Goal: Answer question/provide support: Share knowledge or assist other users

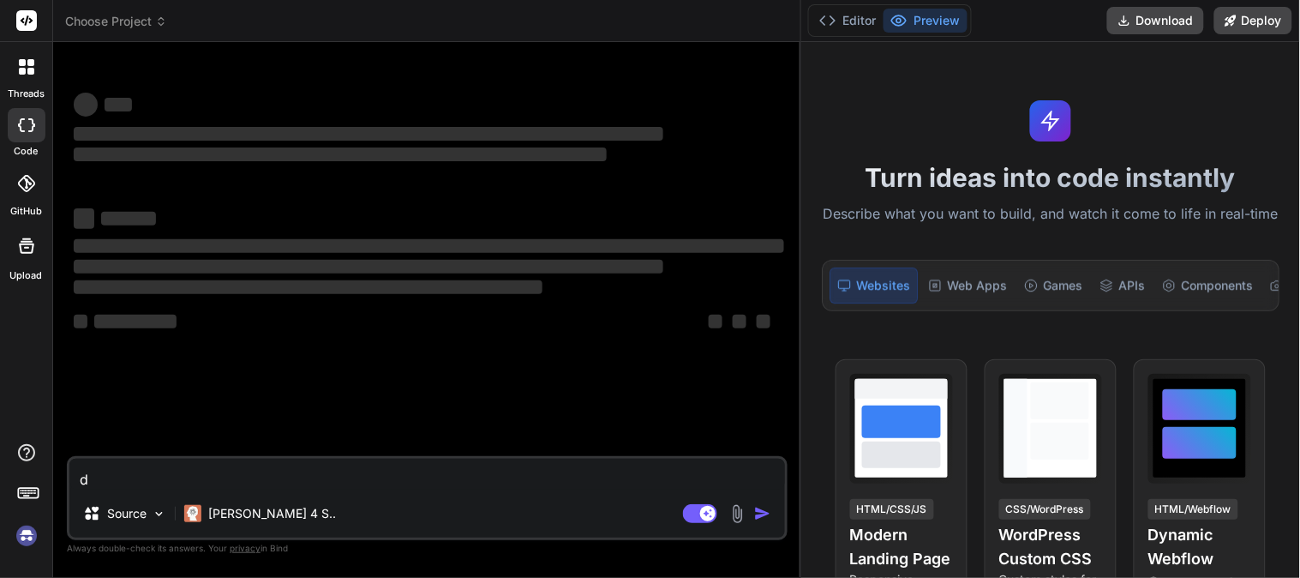
drag, startPoint x: 463, startPoint y: 50, endPoint x: 1117, endPoint y: 67, distance: 654.9
click at [1117, 67] on div "Choose Project Created with Pixso. Bind AI Web Search Created with Pixso. Code …" at bounding box center [676, 289] width 1247 height 578
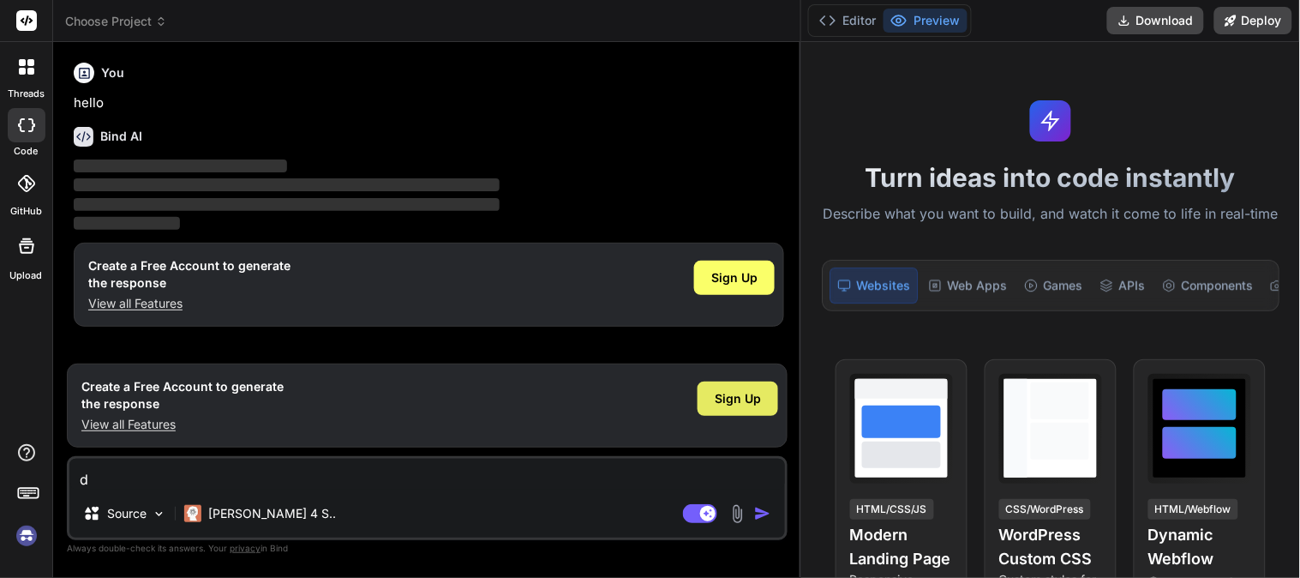
click at [718, 404] on span "Sign Up" at bounding box center [738, 398] width 46 height 17
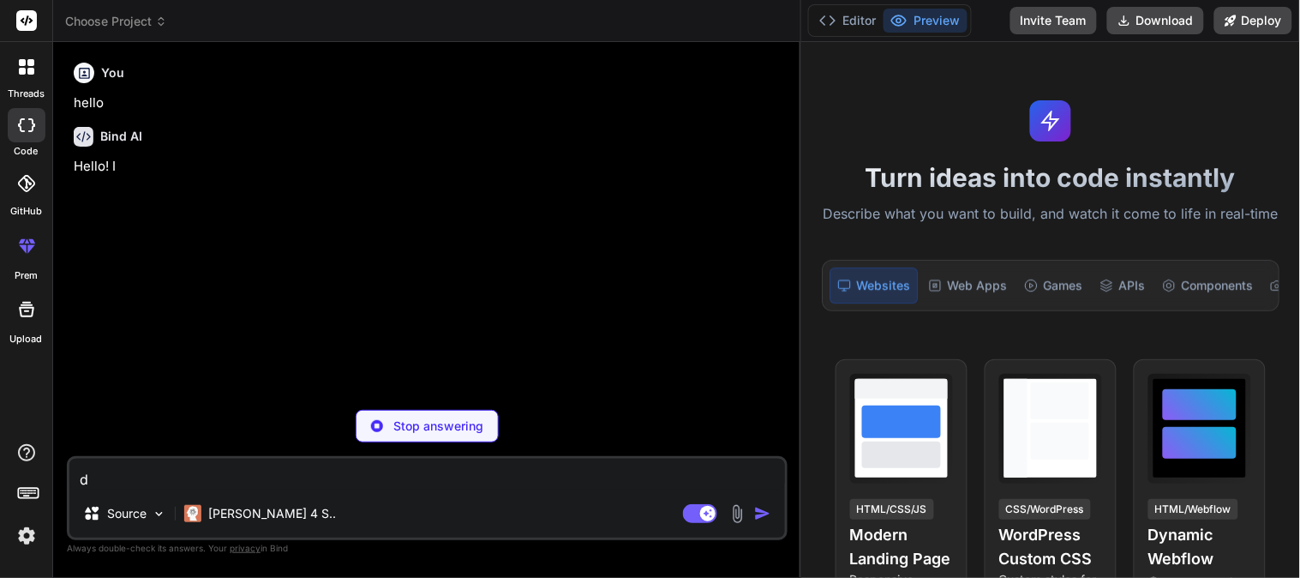
drag, startPoint x: 800, startPoint y: 123, endPoint x: 1043, endPoint y: 114, distance: 242.6
click at [1043, 114] on div "Choose Project Created with Pixso. Bind AI Web Search Created with Pixso. Code …" at bounding box center [676, 289] width 1247 height 578
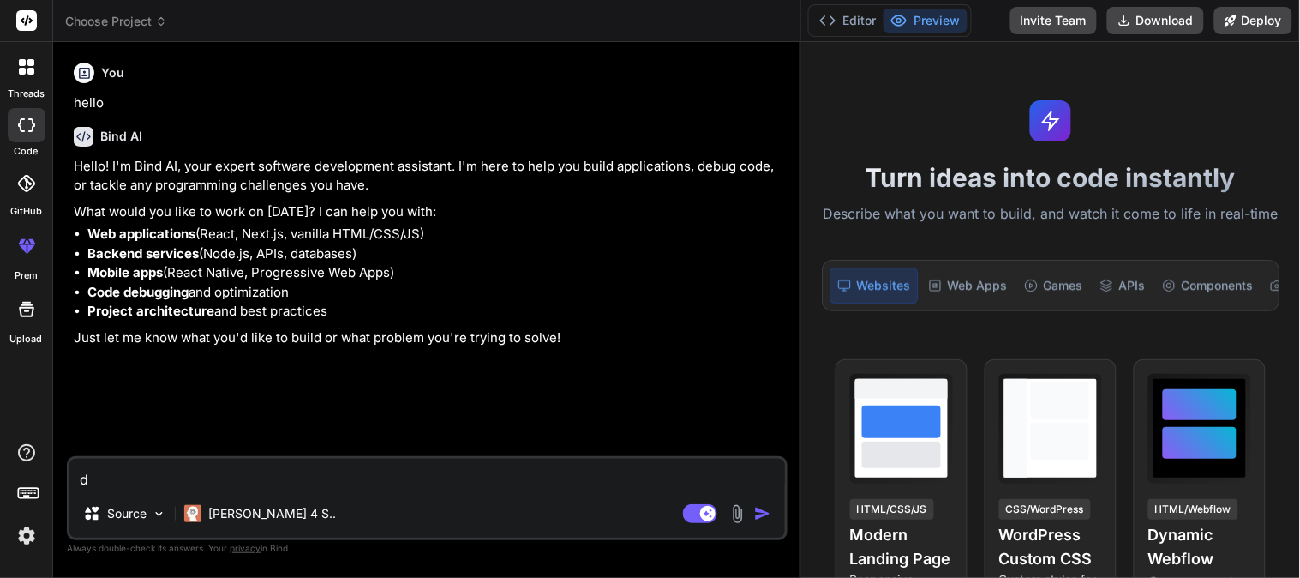
click at [364, 485] on textarea "d" at bounding box center [426, 473] width 715 height 31
type textarea "x"
type textarea "w"
type textarea "x"
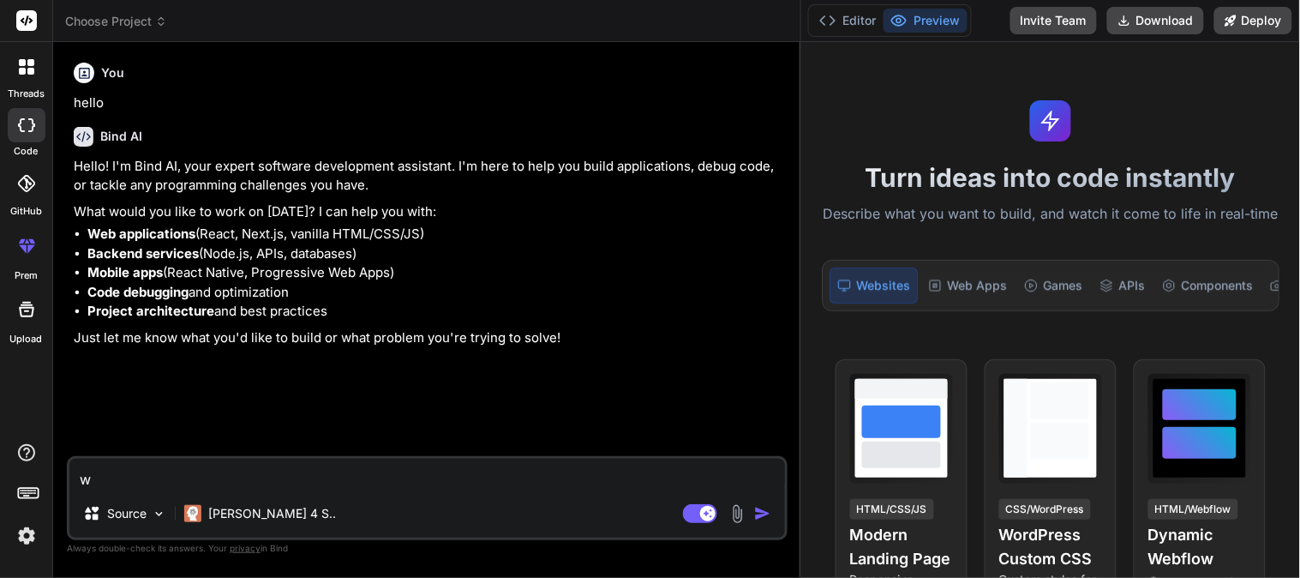
type textarea "wh"
type textarea "x"
type textarea "wha"
type textarea "x"
type textarea "what"
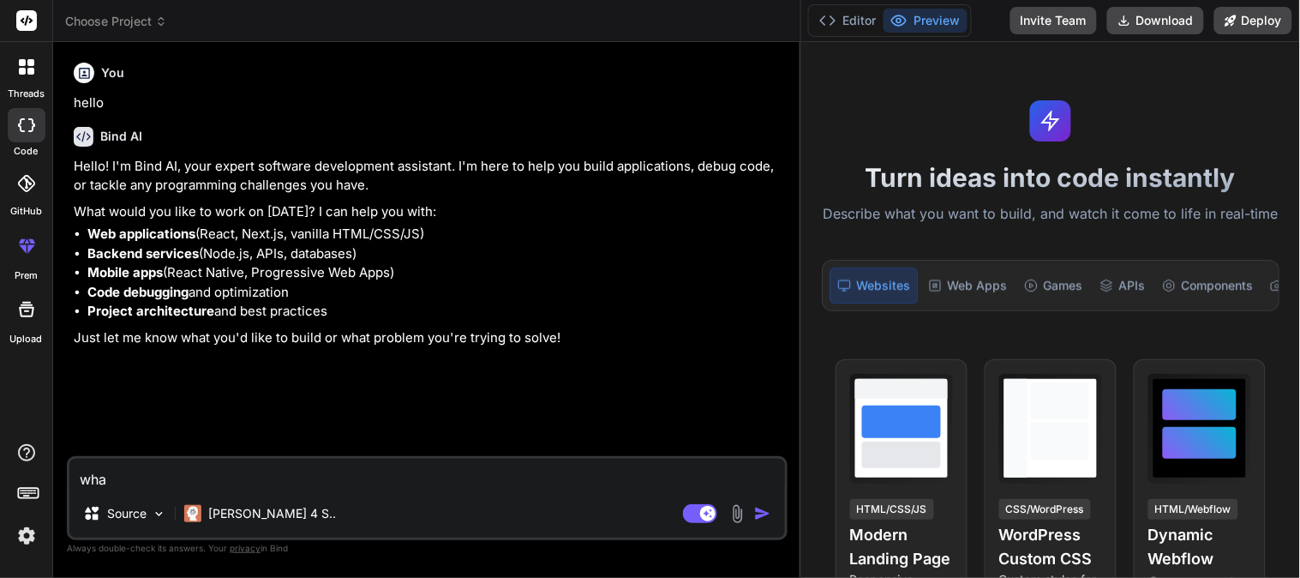
type textarea "x"
type textarea "what"
type textarea "x"
type textarea "what i"
type textarea "x"
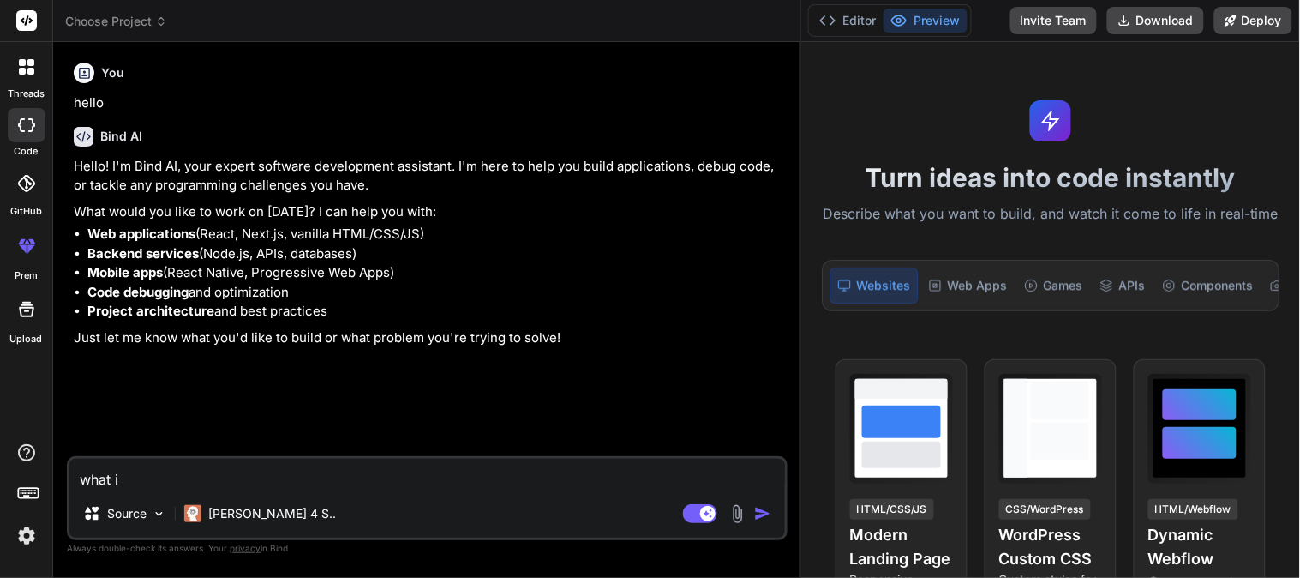
type textarea "what is"
type textarea "x"
type textarea "what is"
type textarea "x"
type textarea "what is p"
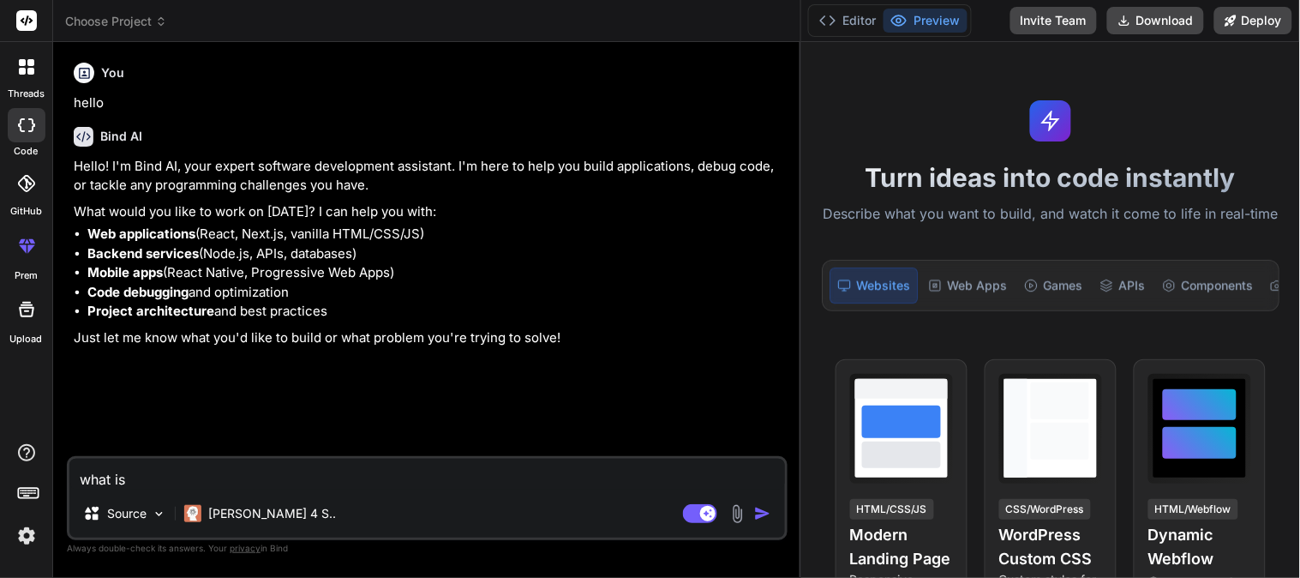
type textarea "x"
type textarea "what is ph"
type textarea "x"
type textarea "what is php"
type textarea "x"
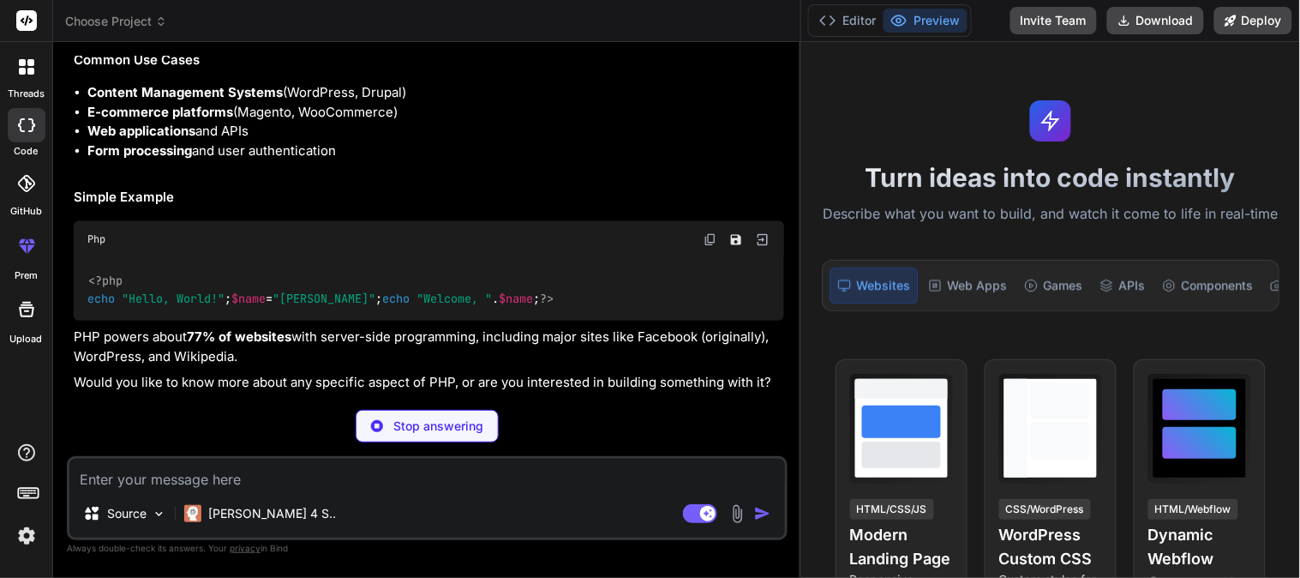
scroll to position [732, 0]
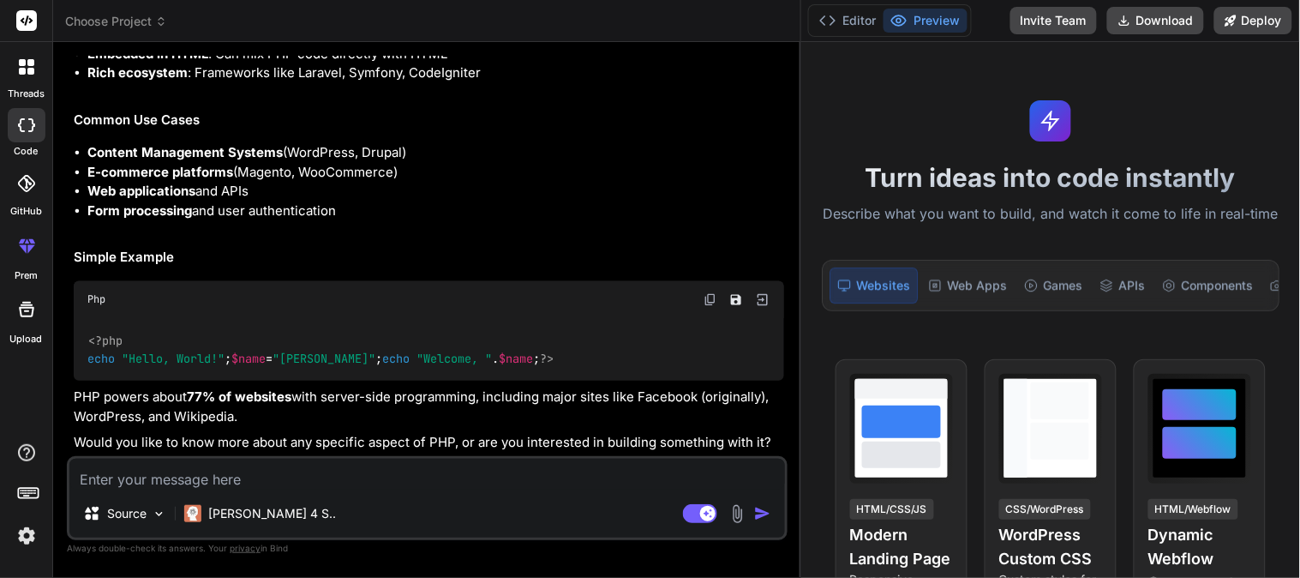
type textarea "x"
drag, startPoint x: 799, startPoint y: 62, endPoint x: 1101, endPoint y: 63, distance: 301.6
click at [1101, 63] on div "Choose Project Created with Pixso. Bind AI Web Search Created with Pixso. Code …" at bounding box center [676, 289] width 1247 height 578
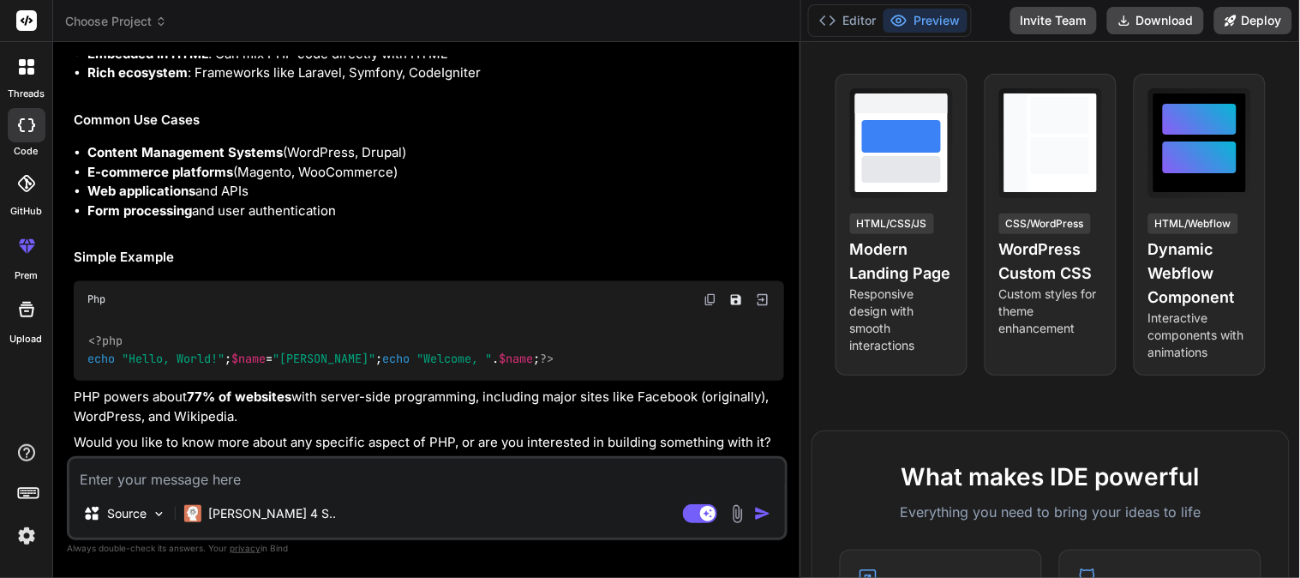
click at [384, 484] on textarea at bounding box center [426, 473] width 715 height 31
type textarea "i"
type textarea "x"
type textarea "i"
type textarea "x"
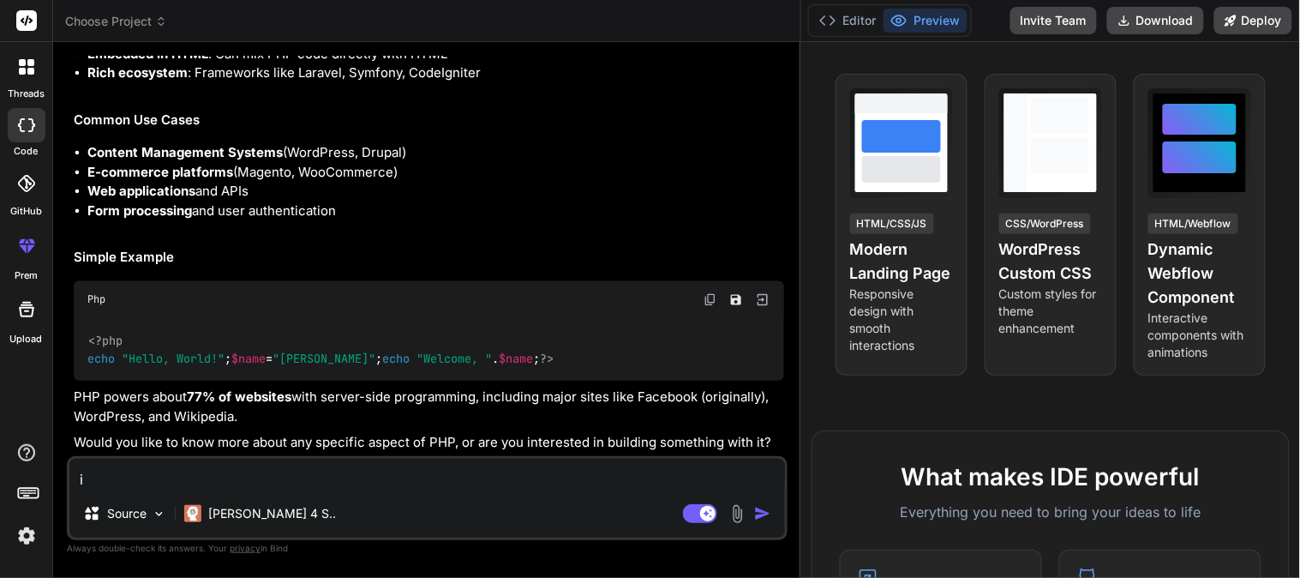
type textarea "i h"
type textarea "x"
type textarea "i ha"
type textarea "x"
type textarea "i hav"
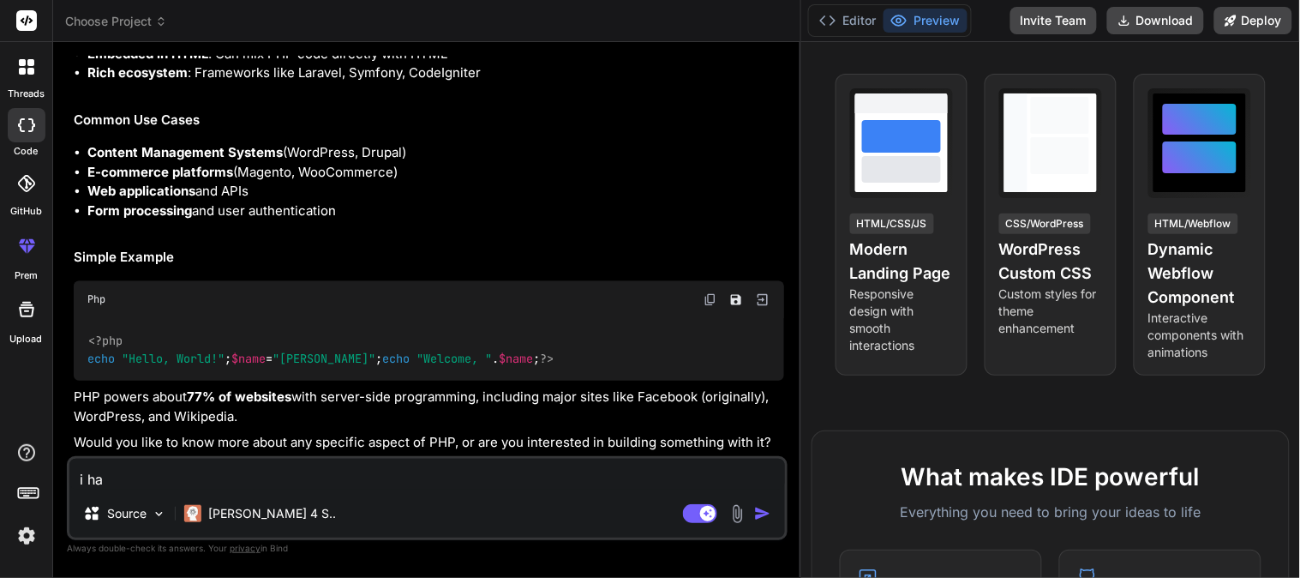
type textarea "x"
type textarea "i hav e"
type textarea "x"
type textarea "i hav ei"
type textarea "x"
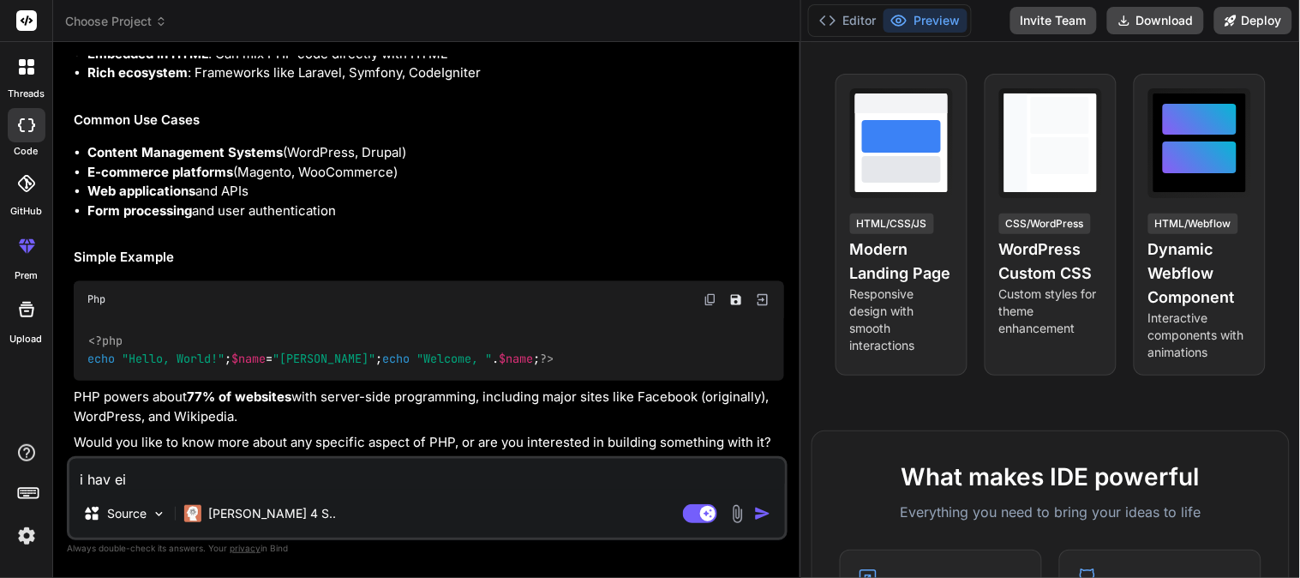
type textarea "i hav eim"
type textarea "x"
type textarea "i hav eimp"
type textarea "x"
type textarea "i hav eimpl"
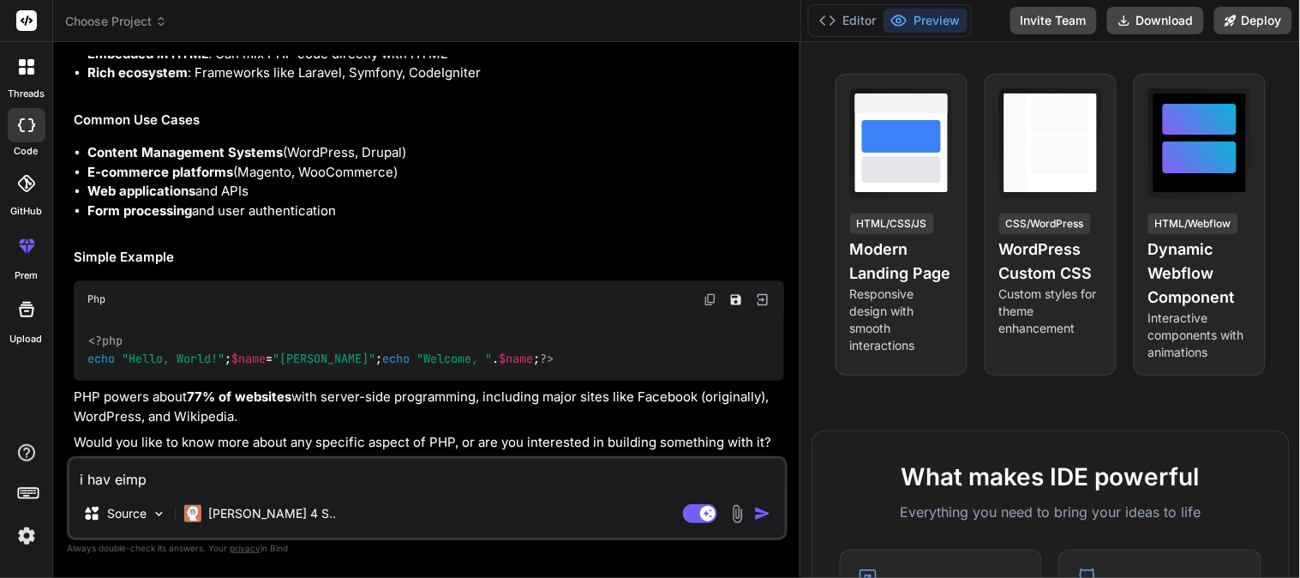
type textarea "x"
type textarea "i hav eimple"
type textarea "x"
type textarea "i hav eimplem"
type textarea "x"
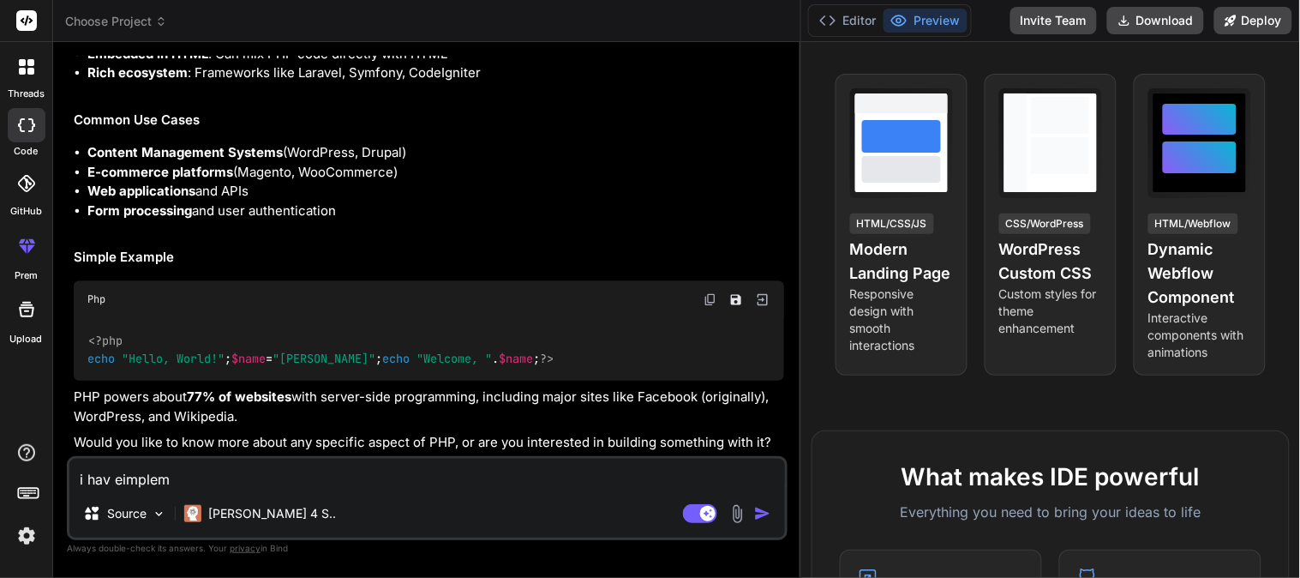
type textarea "i hav eimpleme"
type textarea "x"
type textarea "i hav eimplemen"
type textarea "x"
type textarea "i hav eimplement"
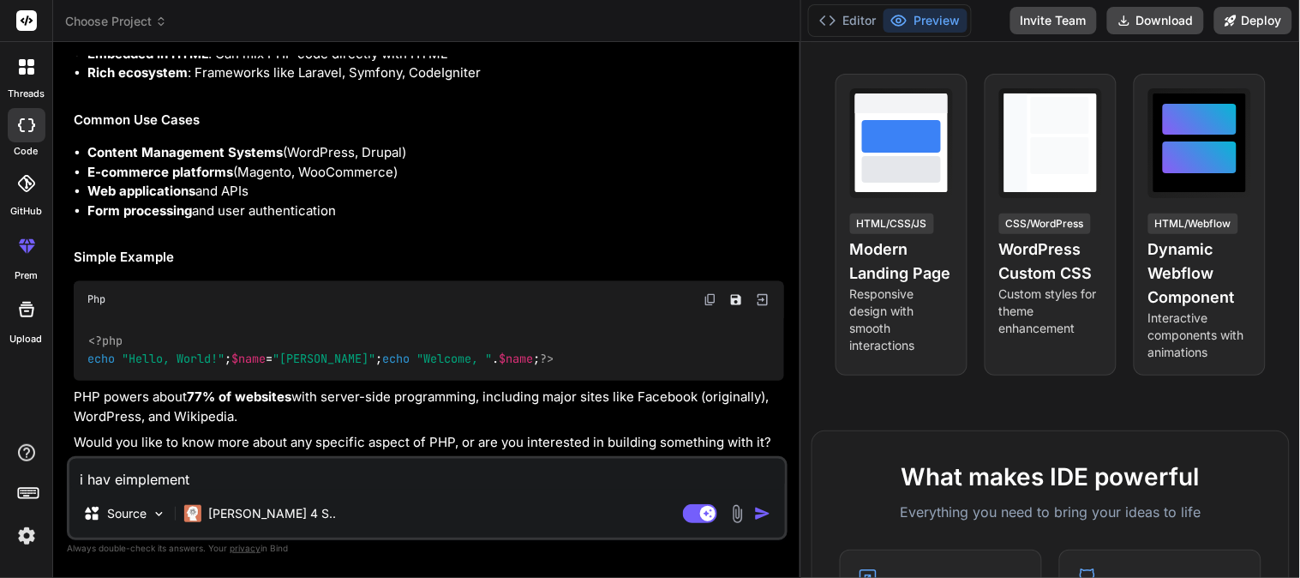
type textarea "x"
type textarea "i hav eimplemente"
type textarea "x"
type textarea "i hav eimplemented"
type textarea "x"
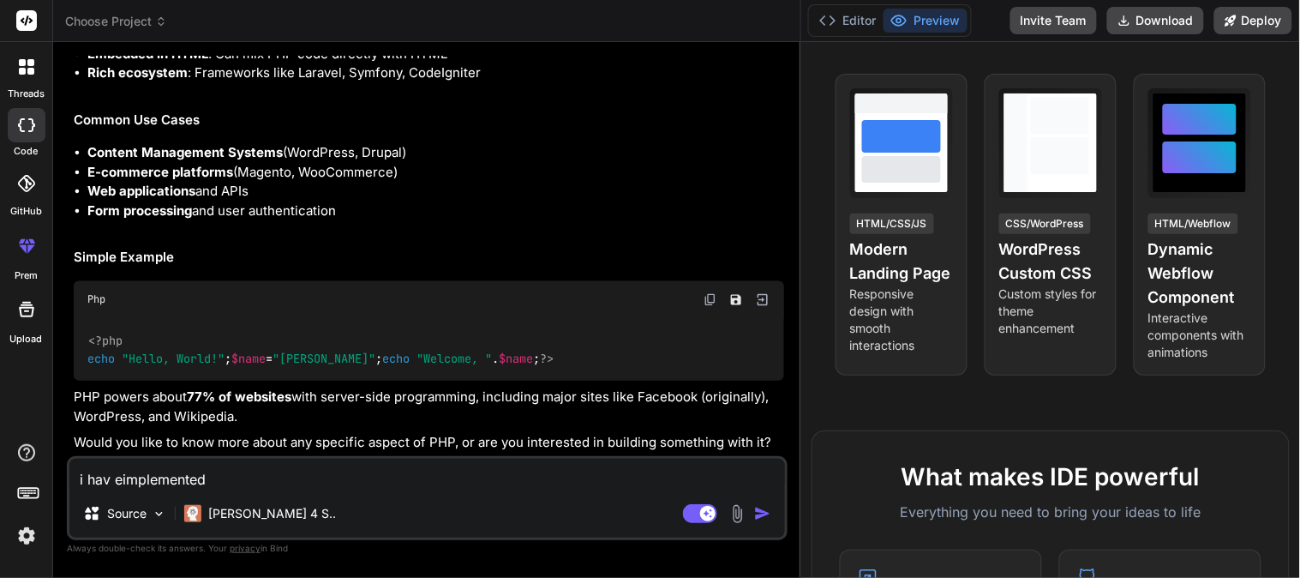
type textarea "i hav eimplemented i"
type textarea "x"
type textarea "i hav eimplemented in"
type textarea "x"
type textarea "i hav eimplemented in"
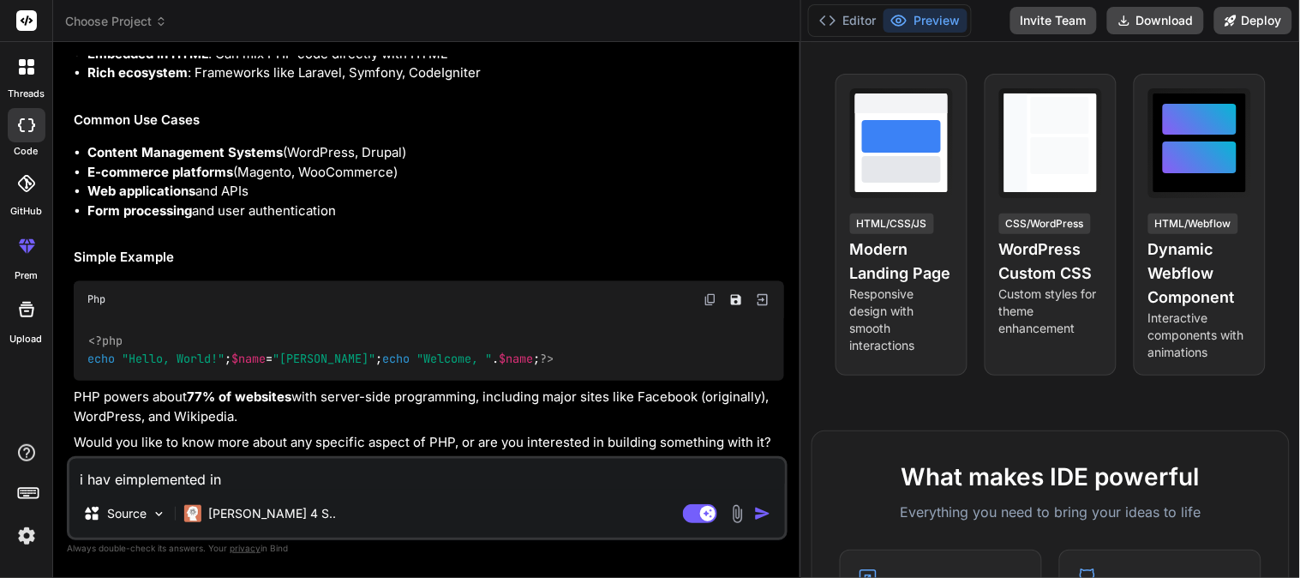
type textarea "x"
type textarea "i hav eimplemented in m"
type textarea "x"
type textarea "i hav eimplemented in my"
type textarea "x"
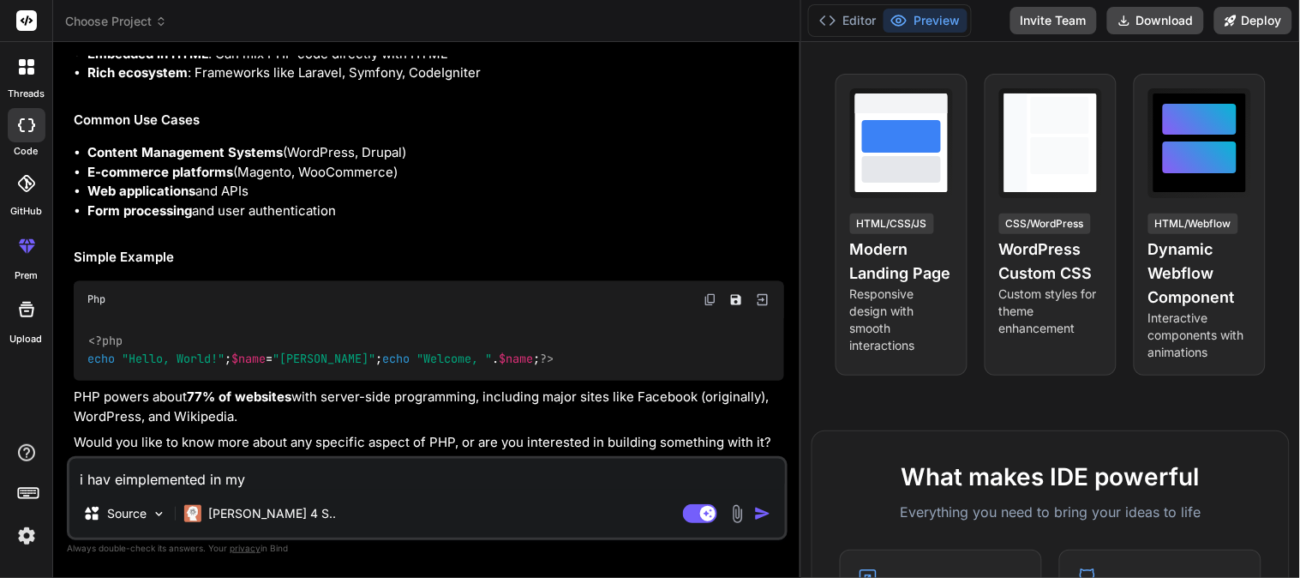
type textarea "i hav eimplemented in my"
type textarea "x"
type textarea "i hav eimplemented in my"
type textarea "x"
type textarea "i hav eimplemented in my c"
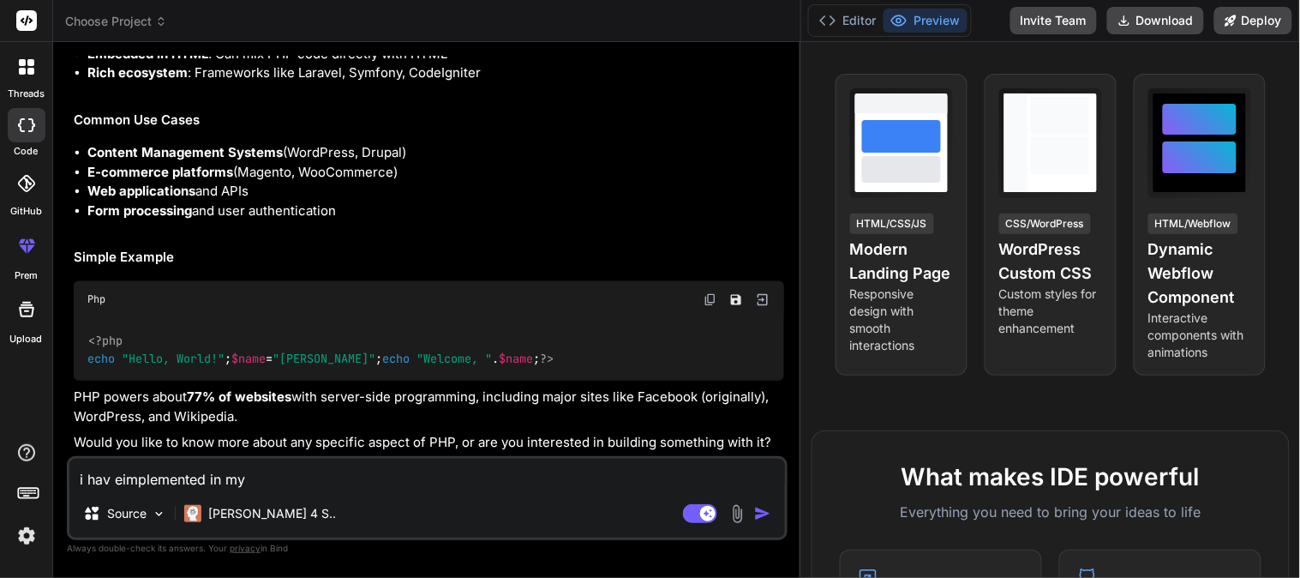
type textarea "x"
type textarea "i hav eimplemented in my co"
type textarea "x"
type textarea "i hav eimplemented in my cod"
type textarea "x"
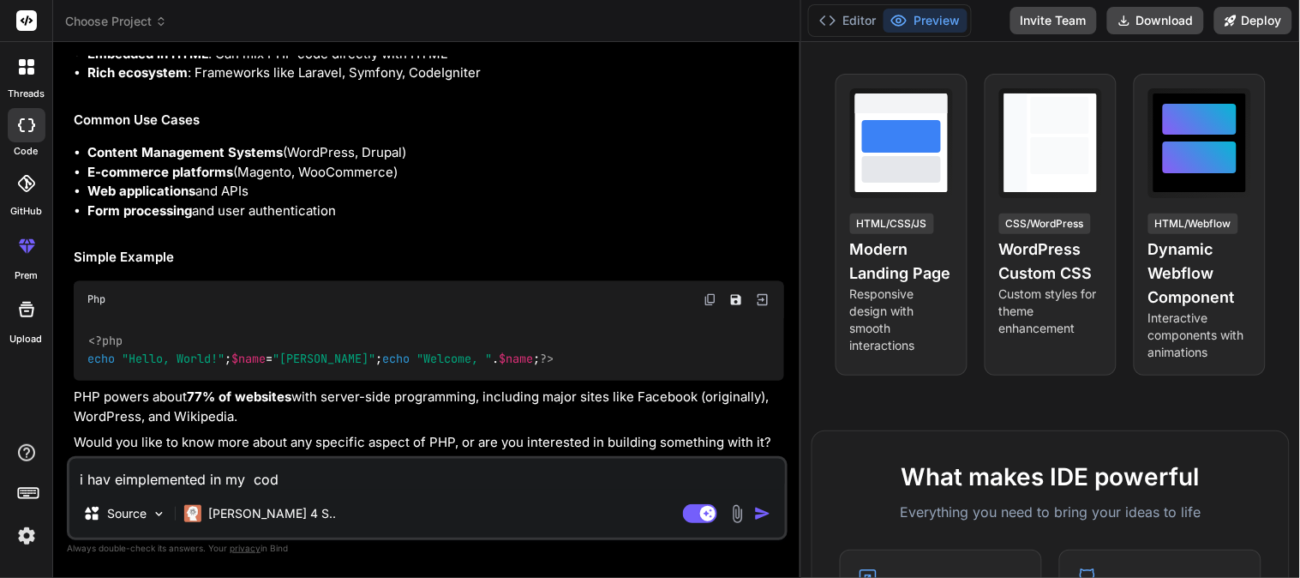
type textarea "i hav eimplemented in my code"
type textarea "x"
type textarea "i hav eimplemented in my code"
type textarea "x"
type textarea "i hav eimplemented in my code t"
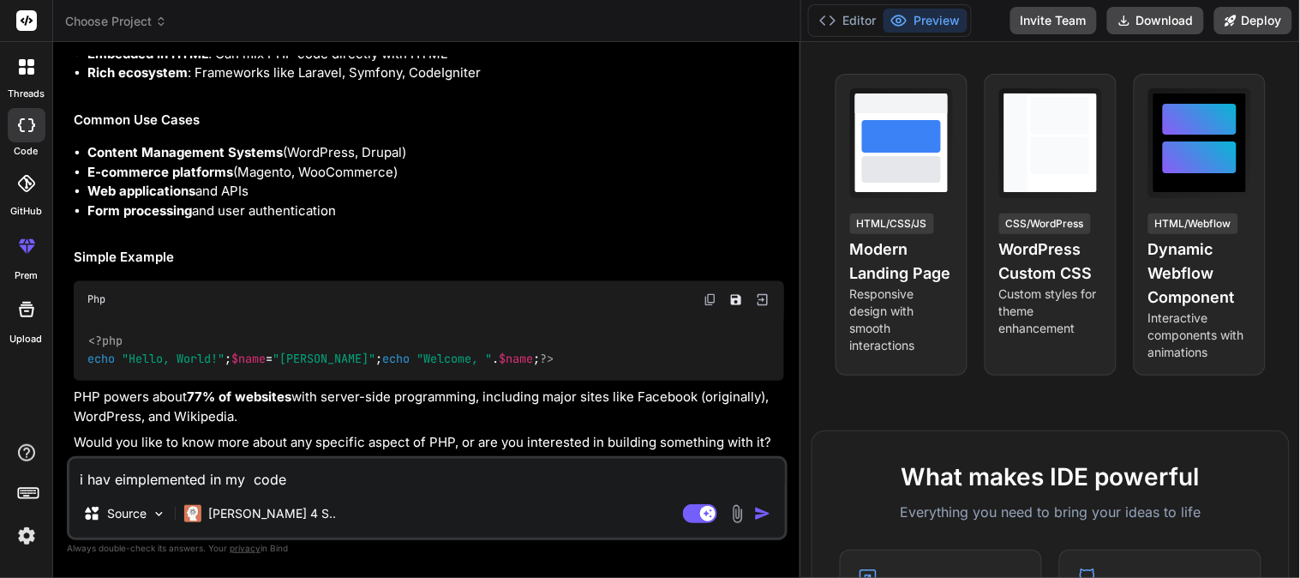
type textarea "x"
type textarea "i hav eimplemented in my code ti"
type textarea "x"
type textarea "i hav eimplemented in my code [PERSON_NAME]"
type textarea "x"
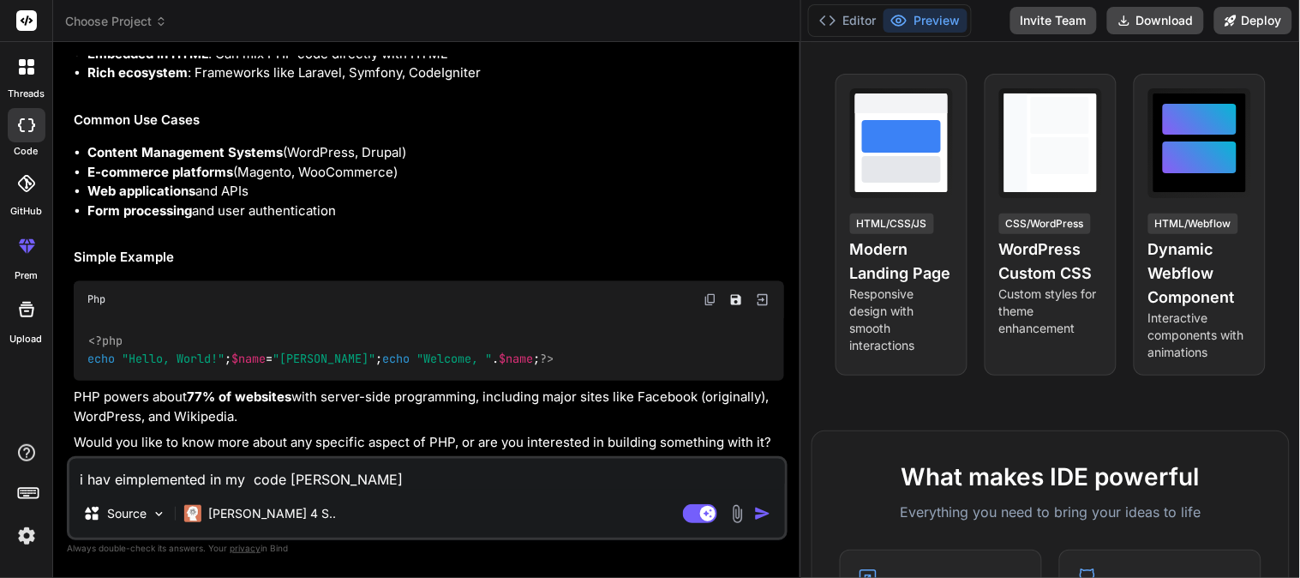
type textarea "i hav eimplemented in my code time"
type textarea "x"
type textarea "i hav eimplemented in my code time"
type textarea "x"
type textarea "i hav eimplemented in my code time z"
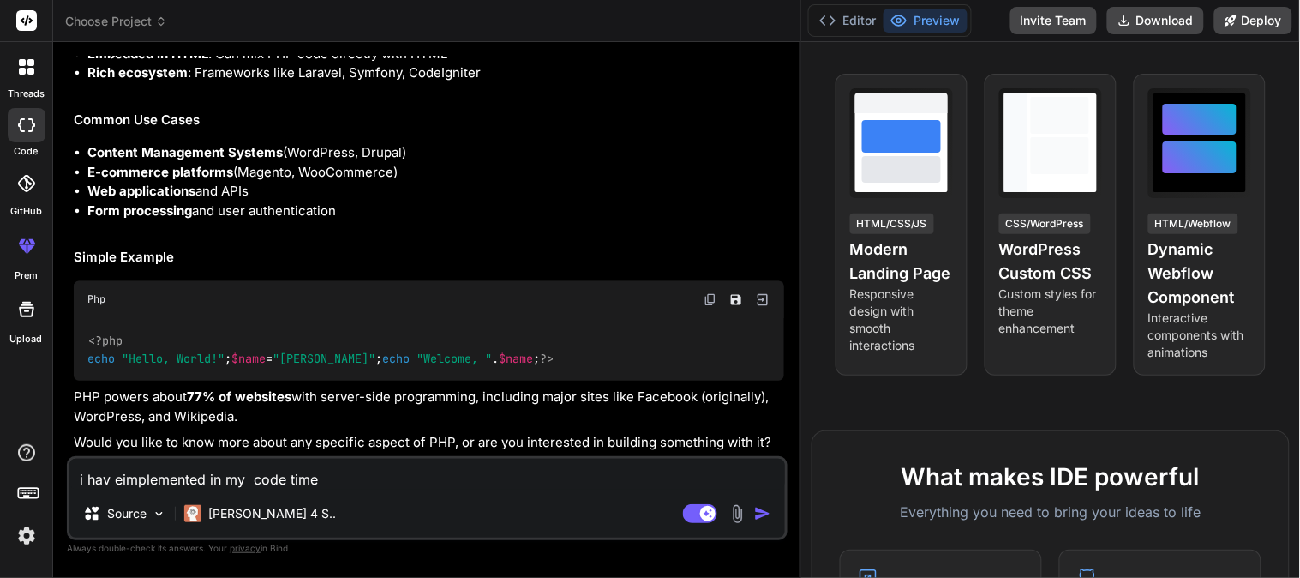
type textarea "x"
type textarea "i hav eimplemented in my code time zo"
type textarea "x"
type textarea "i hav eimplemented in my code time zon"
type textarea "x"
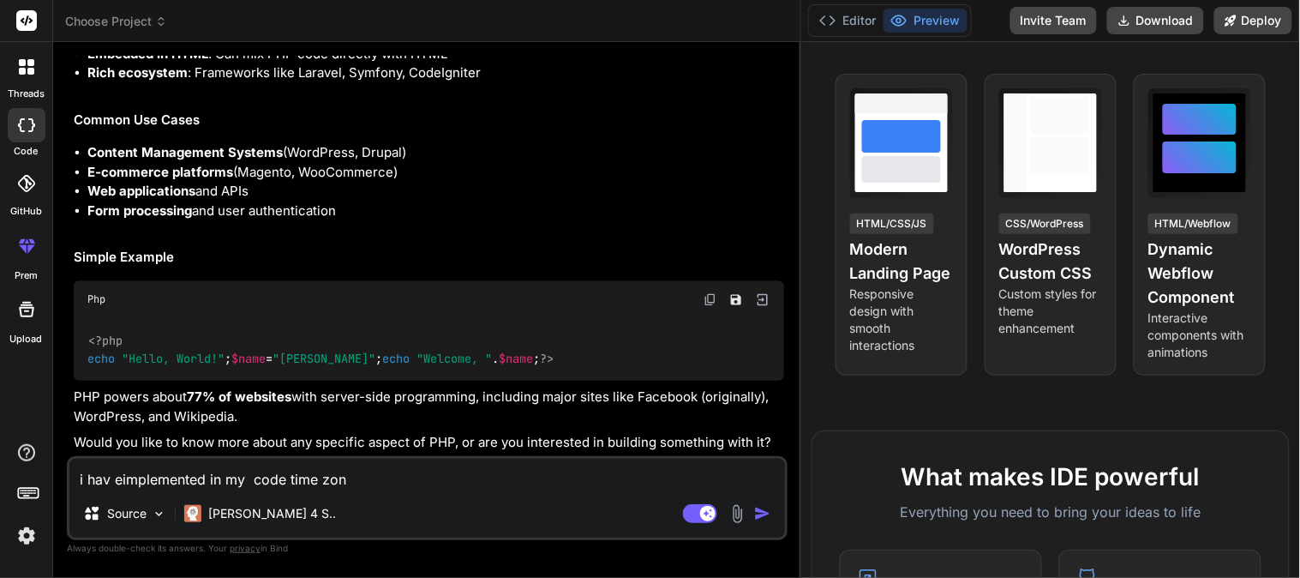
type textarea "i hav eimplemented in my code time zone"
type textarea "x"
type textarea "i hav eimplemented in my code time zone"
type textarea "x"
type textarea "i hav eimplemented in my code time zone f"
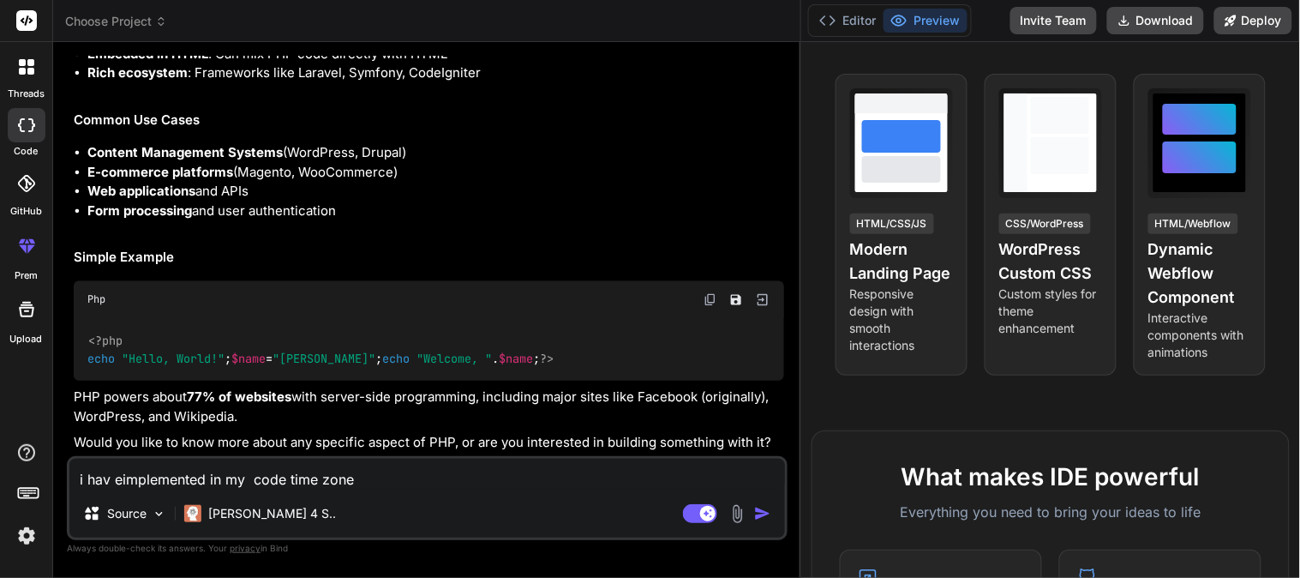
type textarea "x"
type textarea "i hav eimplemented in my code time zone fy"
type textarea "x"
type textarea "i hav eimplemented in my code time zone f"
type textarea "x"
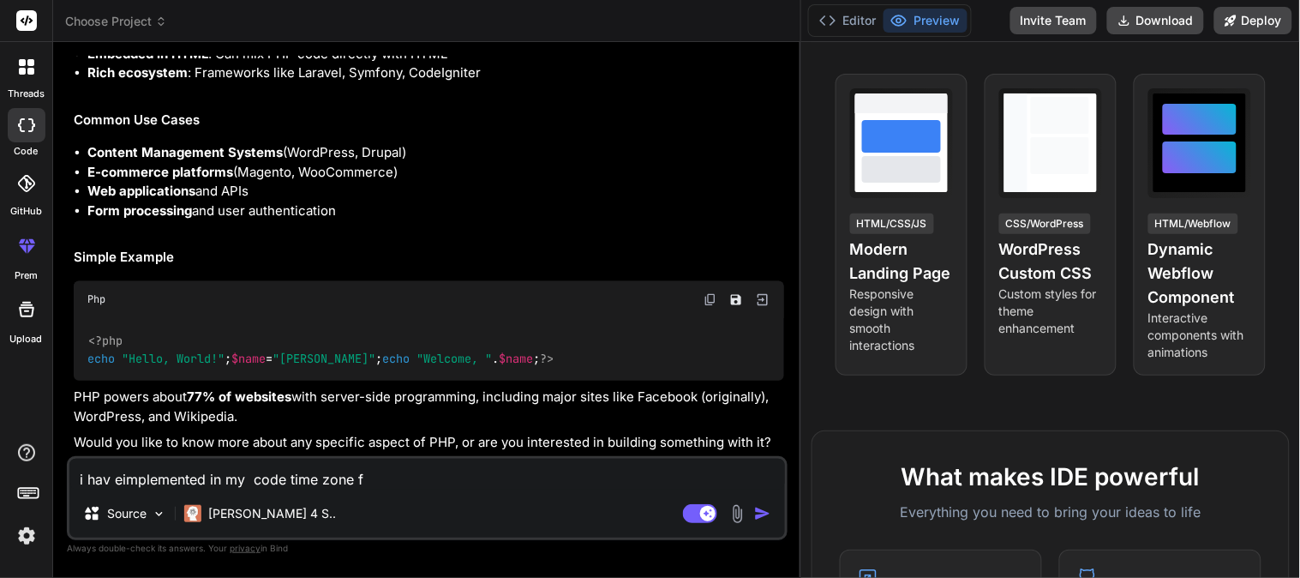
type textarea "i hav eimplemented in my code time zone fu"
type textarea "x"
type textarea "i hav eimplemented in my code time zone fun"
type textarea "x"
type textarea "i hav eimplemented in my code time zone func"
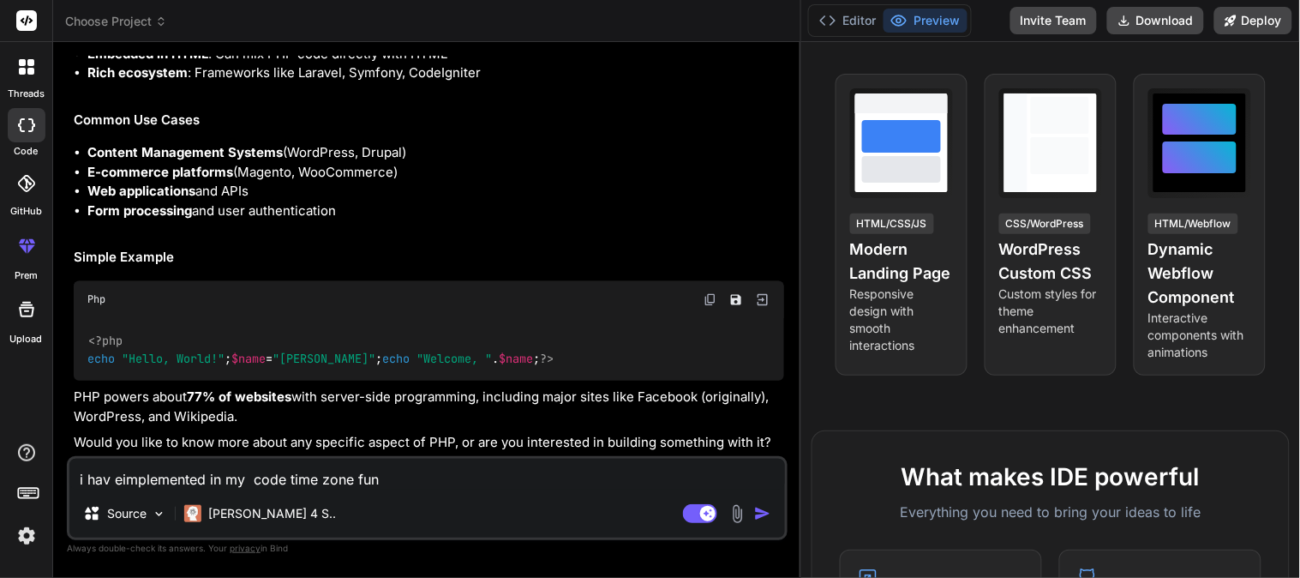
type textarea "x"
type textarea "i hav eimplemented in my code time zone funct"
type textarea "x"
type textarea "i hav eimplemented in my code time zone functi"
type textarea "x"
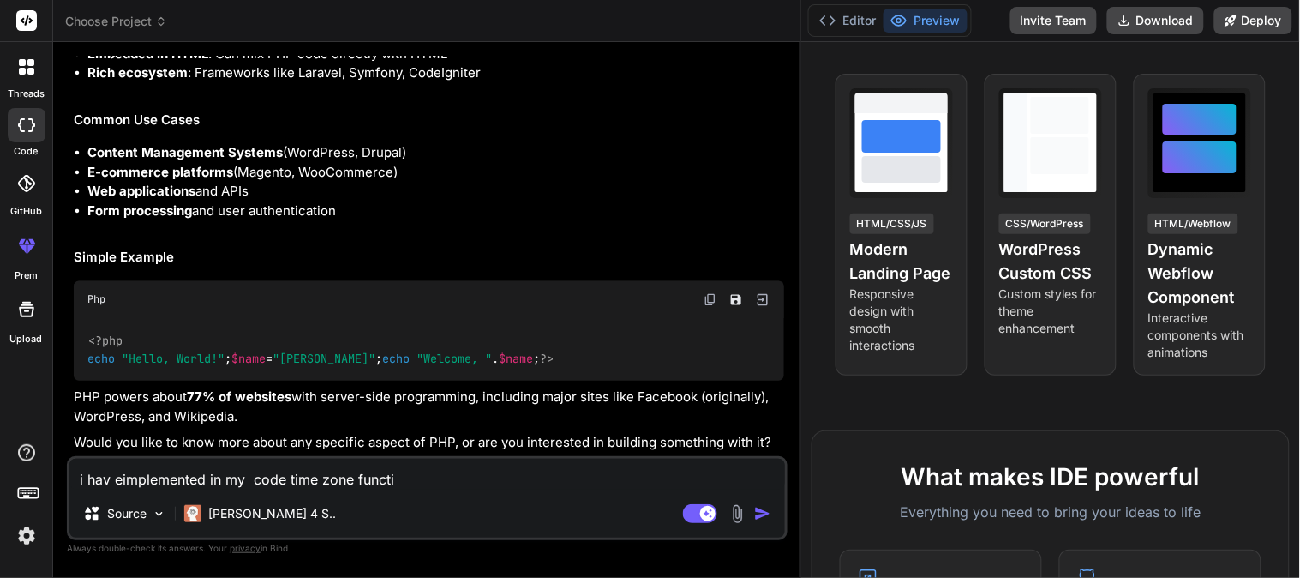
type textarea "i hav eimplemented in my code time zone functio"
type textarea "x"
type textarea "i hav eimplemented in my code time zone functiona"
type textarea "x"
type textarea "i hav eimplemented in my code time zone functional"
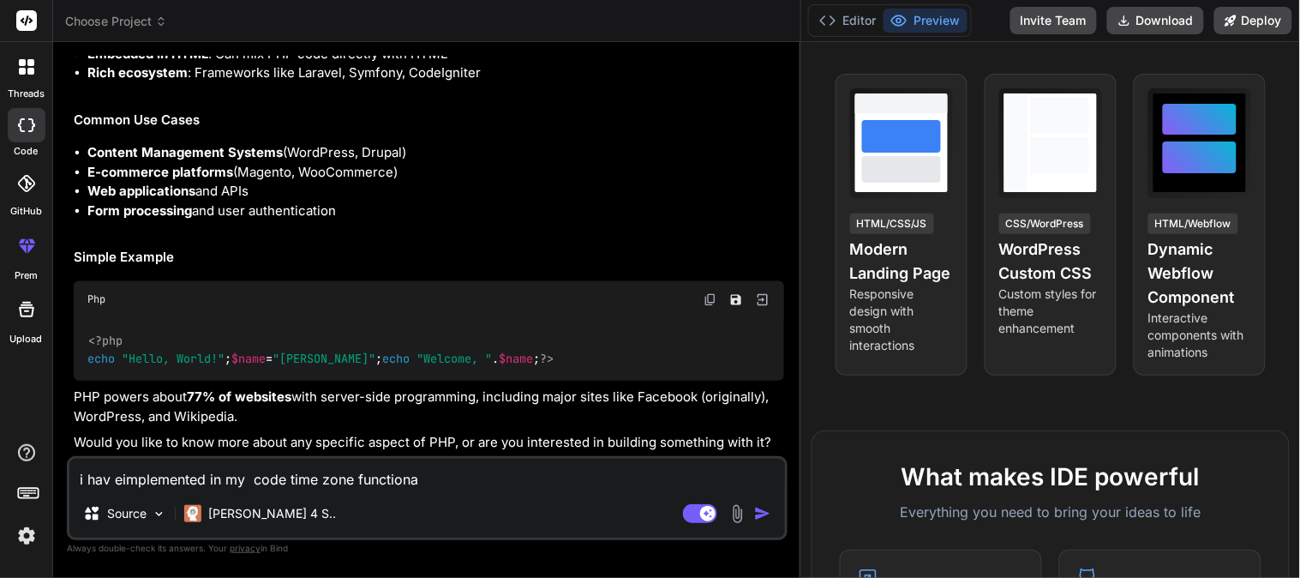
type textarea "x"
type textarea "i hav eimplemented in my code time zone functionali"
type textarea "x"
type textarea "i hav eimplemented in my code time zone functionalit"
type textarea "x"
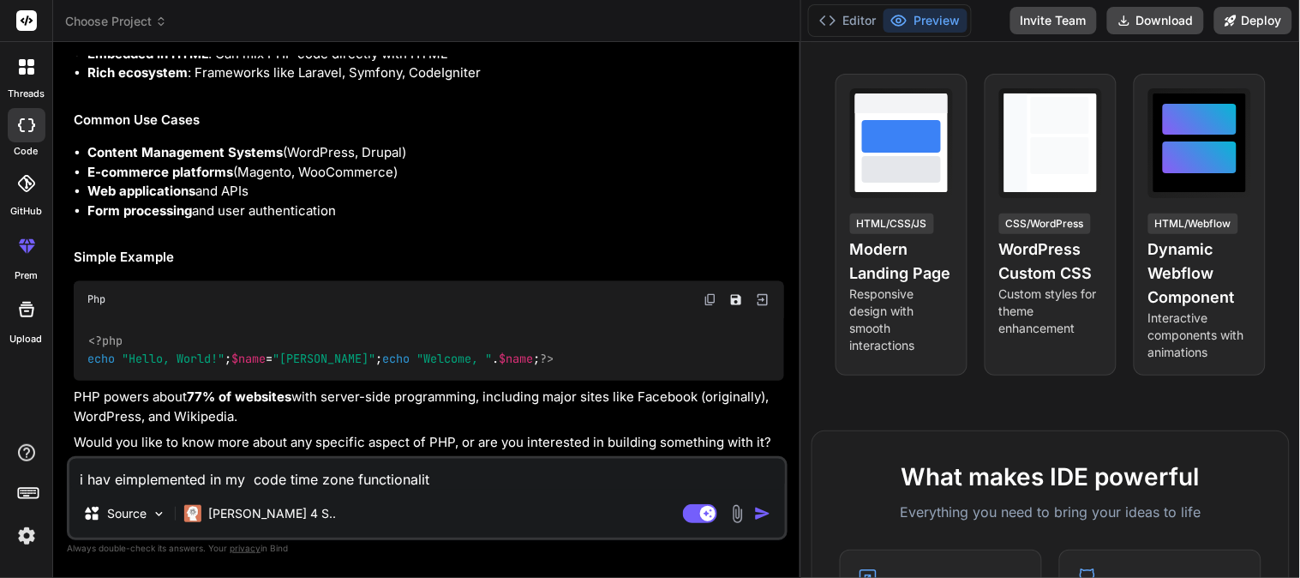
type textarea "i hav eimplemented in my code time zone functionality"
type textarea "x"
type textarea "i hav eimplemented in my code time zone functionality,"
type textarea "x"
type textarea "i hav eimplemented in my code time zone functionality,"
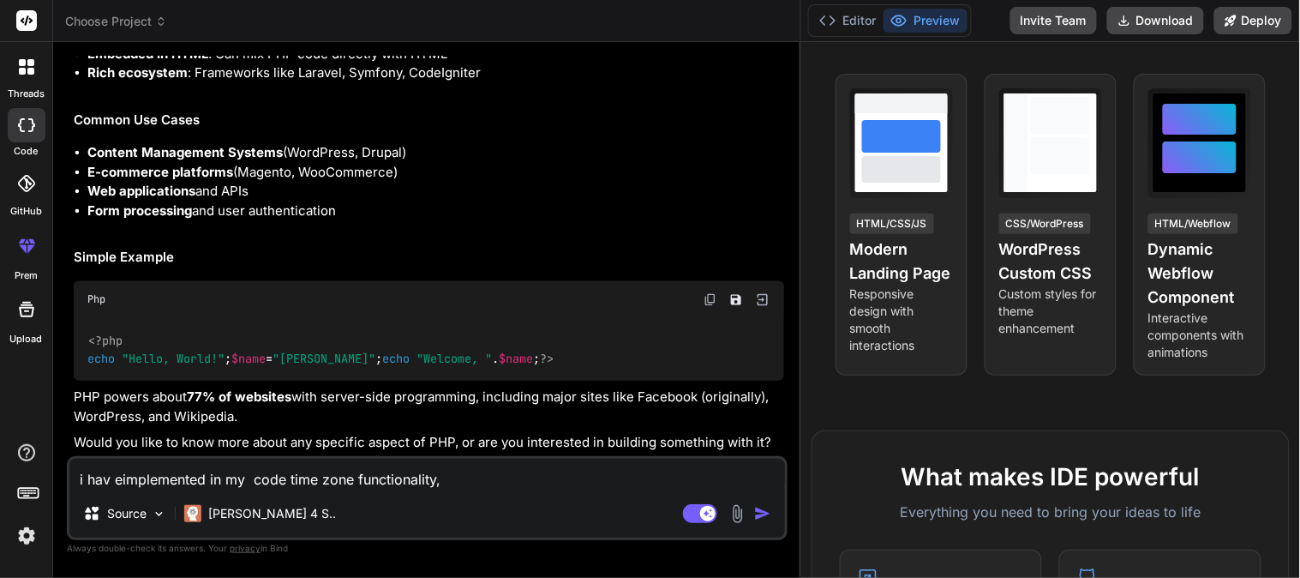
type textarea "x"
type textarea "i hav eimplemented in my code time zone functionality, l"
type textarea "x"
type textarea "i hav eimplemented in my code time zone functionality, li"
type textarea "x"
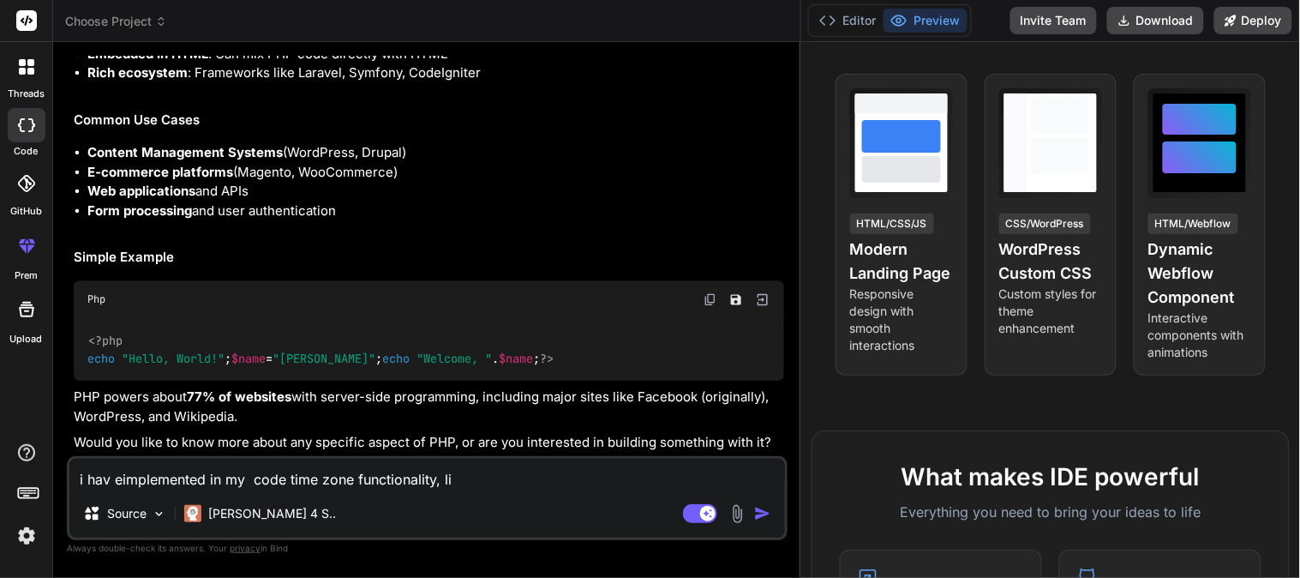
type textarea "i hav eimplemented in my code time zone functionality, lik"
type textarea "x"
type textarea "i hav eimplemented in my code time zone functionality, like"
type textarea "x"
type textarea "i hav eimplemented in my code time zone functionality, like"
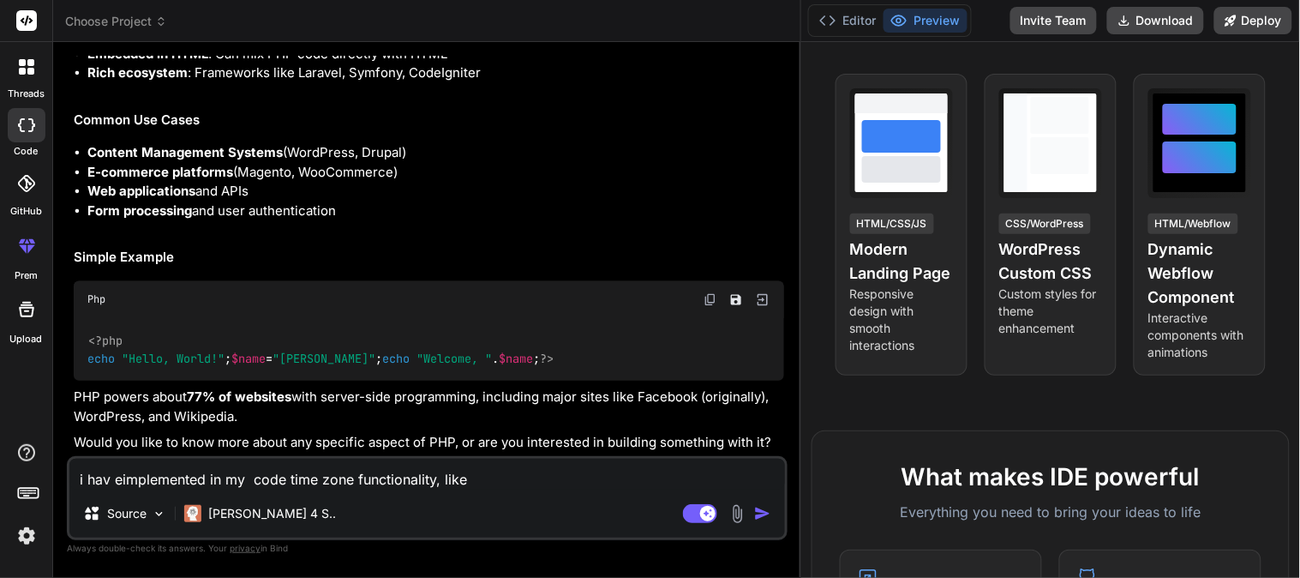
type textarea "x"
type textarea "i hav eimplemented in my code time zone functionality, like i"
type textarea "x"
type textarea "i hav eimplemented in my code time zone functionality, like in"
type textarea "x"
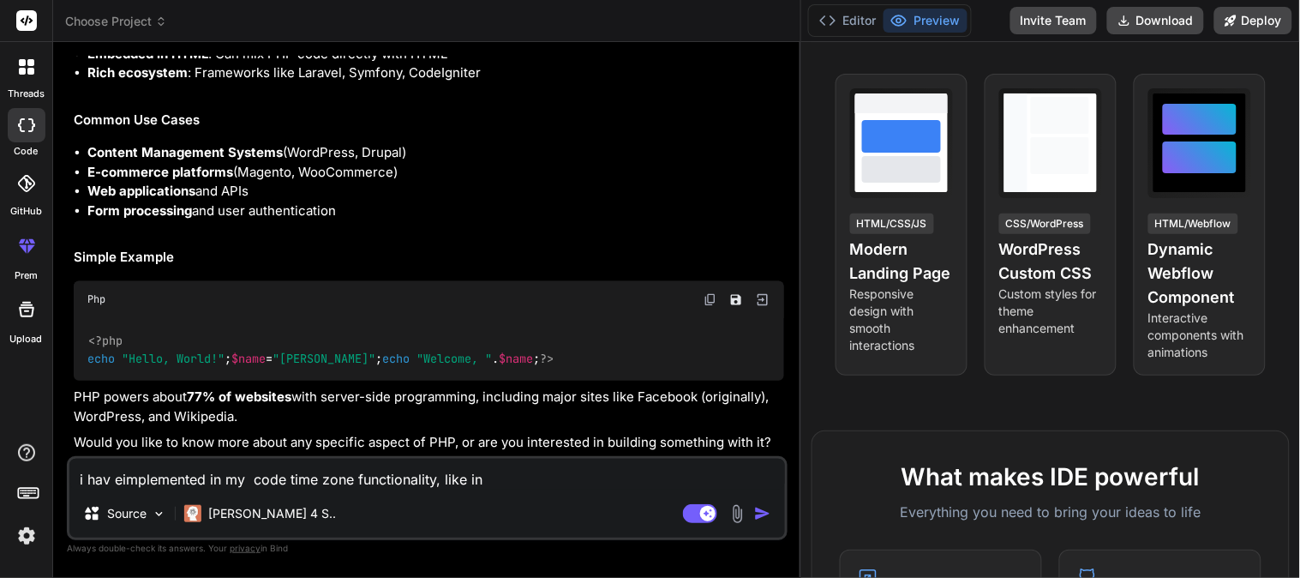
type textarea "i hav eimplemented in my code time zone functionality, like in"
type textarea "x"
type textarea "i hav eimplemented in my code time zone functionality, like in l"
type textarea "x"
type textarea "i hav eimplemented in my code time zone functionality, like in la"
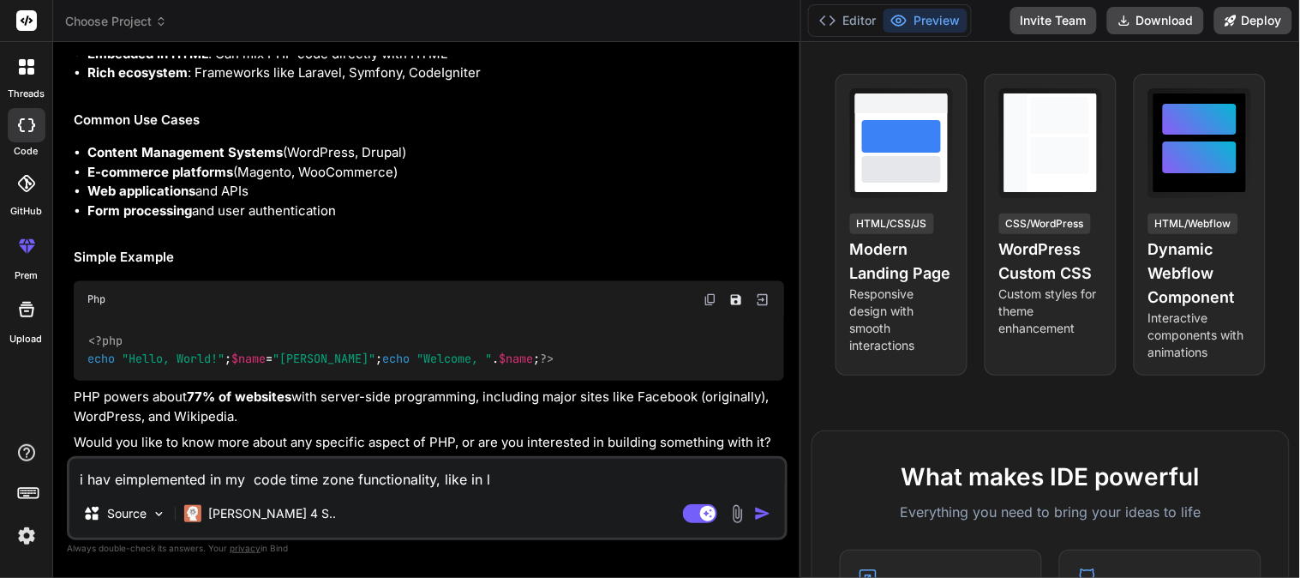
type textarea "x"
type textarea "i hav eimplemented in my code time zone functionality, like in lar"
type textarea "x"
type textarea "i hav eimplemented in my code time zone functionality, like in [GEOGRAPHIC_DATA]"
type textarea "x"
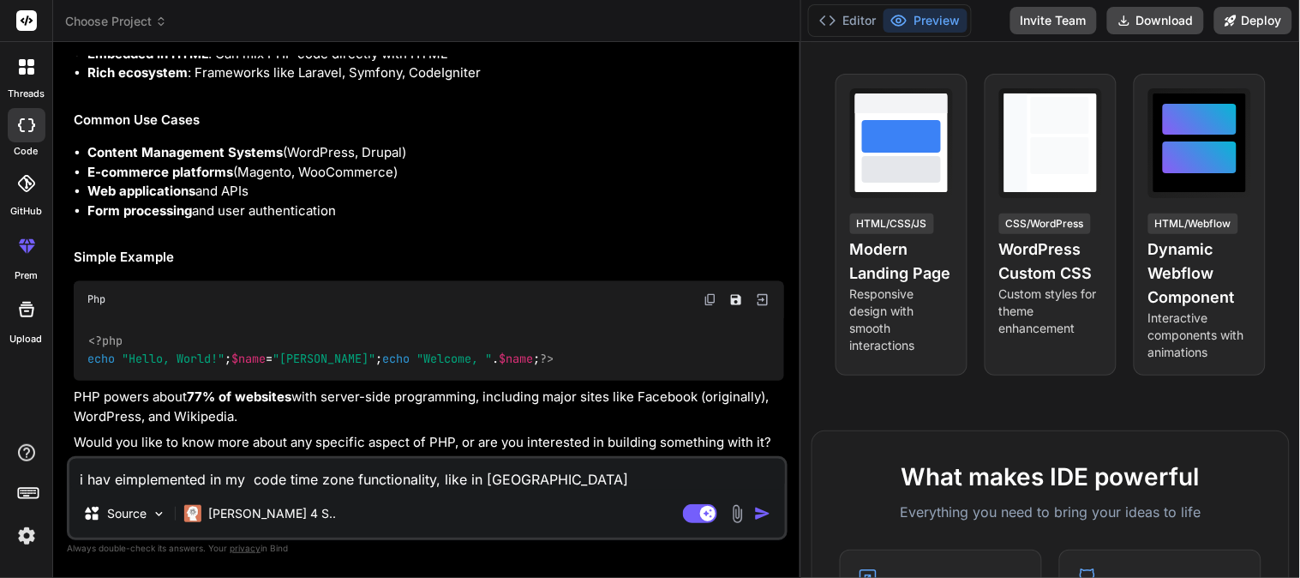
type textarea "i hav eimplemented in my code time zone functionality, like in larav"
type textarea "x"
type textarea "i hav eimplemented in my code time zone functionality, like in laravl"
type textarea "x"
type textarea "i hav eimplemented in my code time zone functionality, like in laravle"
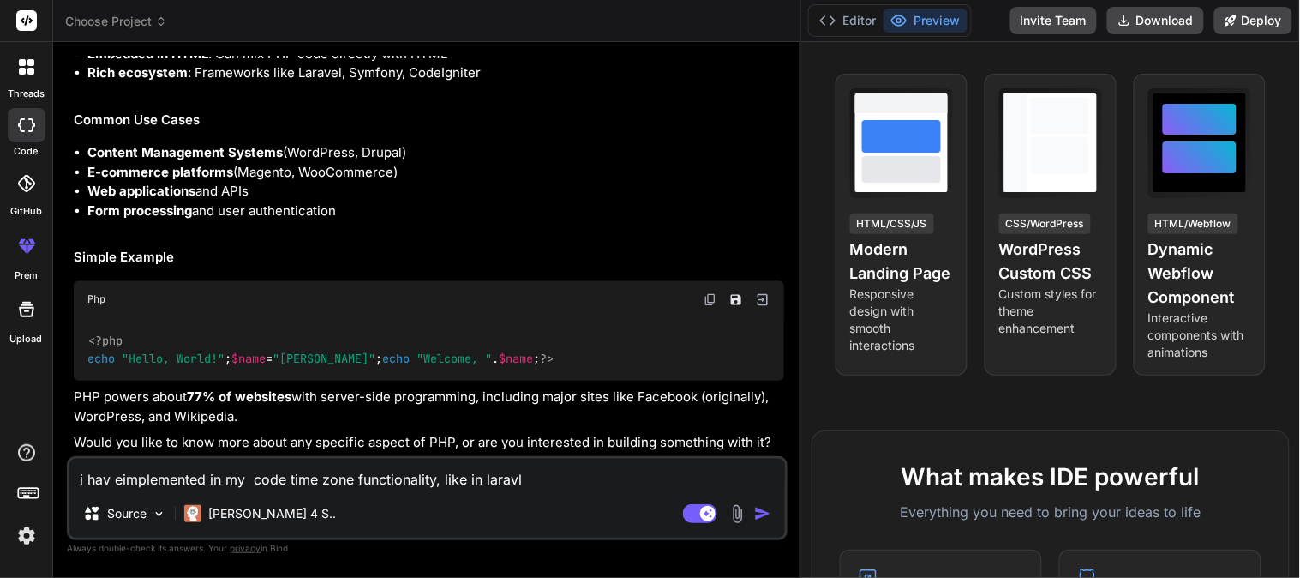
type textarea "x"
type textarea "i hav eimplemented in my code time zone functionality, like in laravle"
type textarea "x"
type textarea "i hav eimplemented in my code time zone functionality, like in laravle d"
type textarea "x"
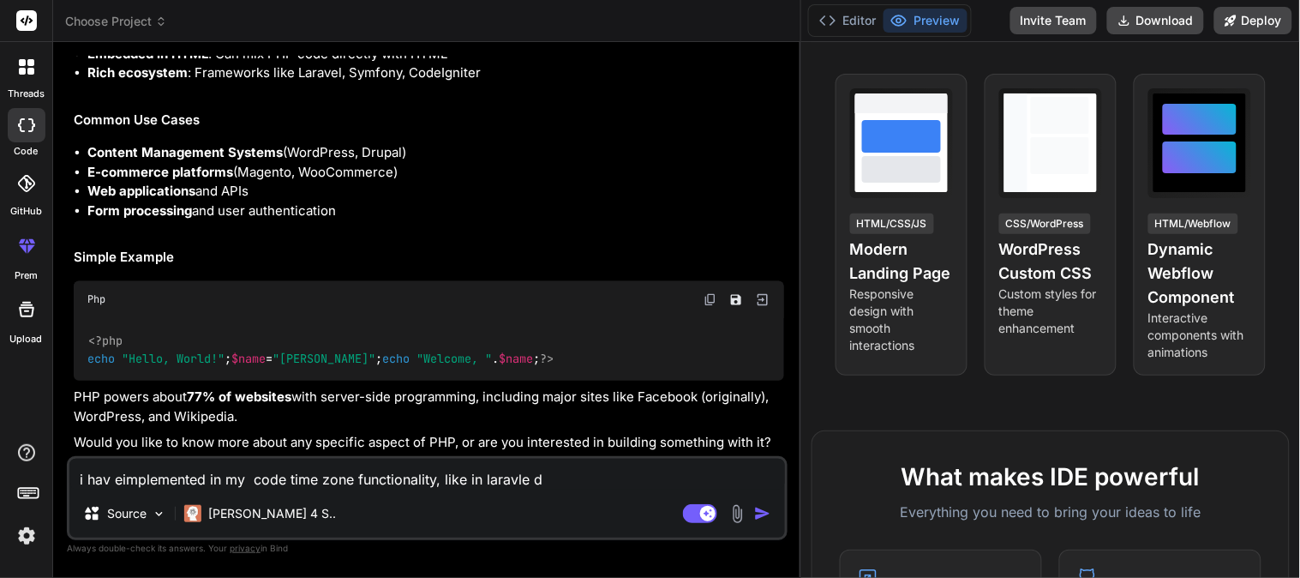
type textarea "i hav eimplemented in my code time zone functionality, like in laravle de"
type textarea "x"
type textarea "i hav eimplemented in my code time zone functionality, like in laravle def"
type textarea "x"
type textarea "i hav eimplemented in my code time zone functionality, like in laravle defa"
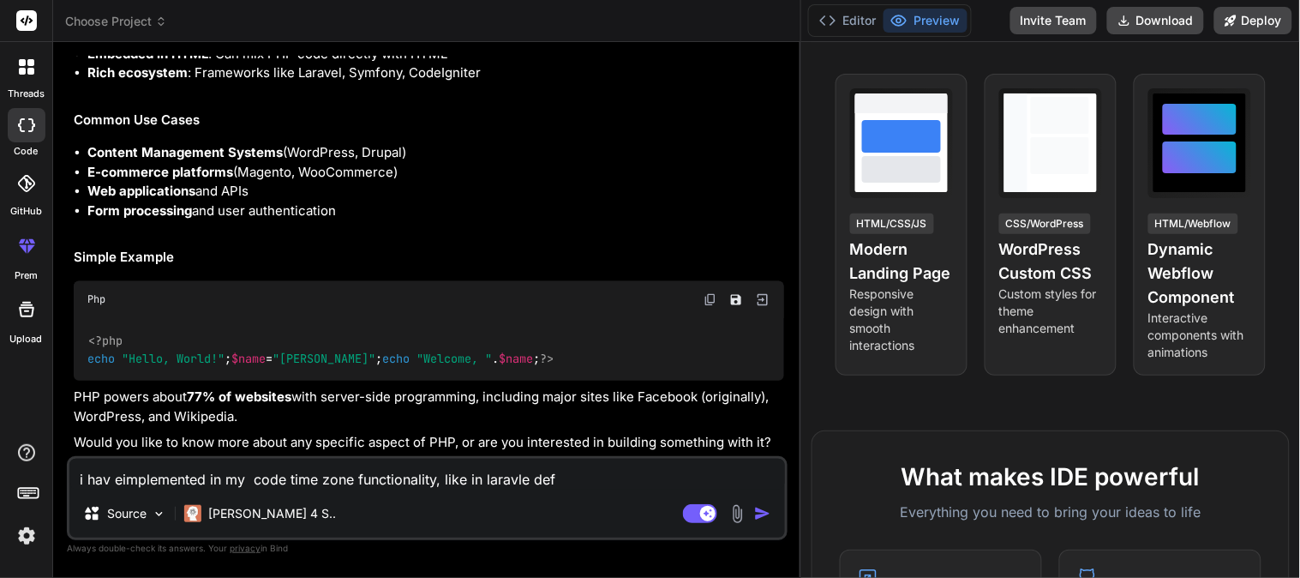
type textarea "x"
type textarea "i hav eimplemented in my code time zone functionality, like in [PERSON_NAME]"
type textarea "x"
type textarea "i hav eimplemented in my code time zone functionality, like in [PERSON_NAME]"
type textarea "x"
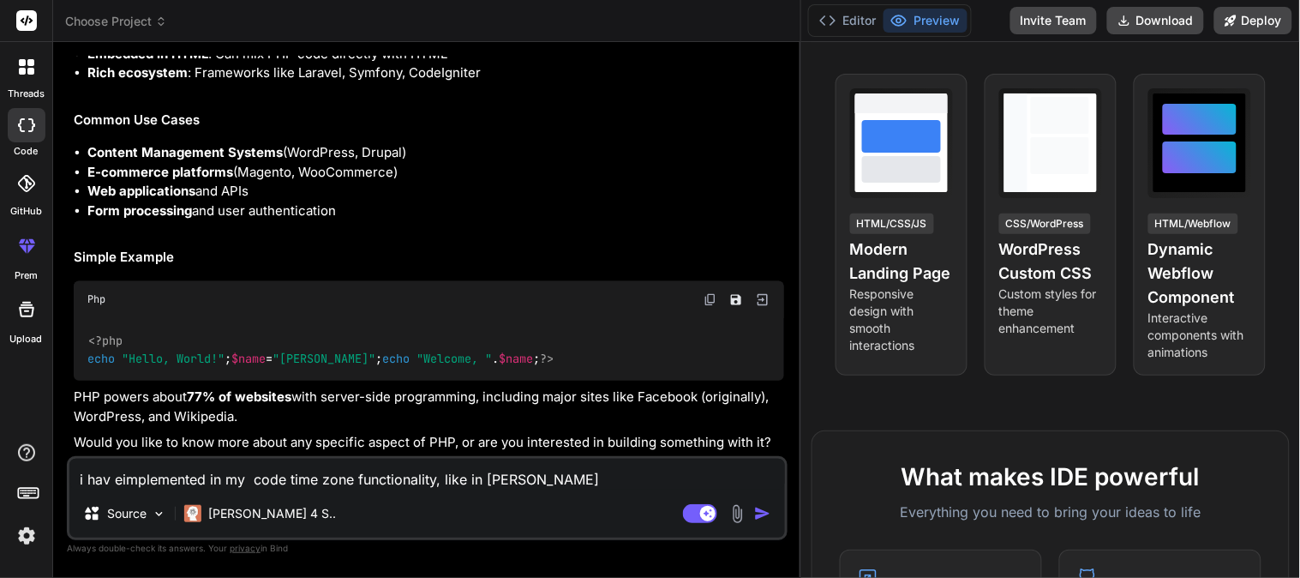
type textarea "i hav eimplemented in my code time zone functionality, like in laravle default"
type textarea "x"
type textarea "i hav eimplemented in my code time zone functionality, like in laravle default"
type textarea "x"
type textarea "i hav eimplemented in my code time zone functionality, like in laravle default t"
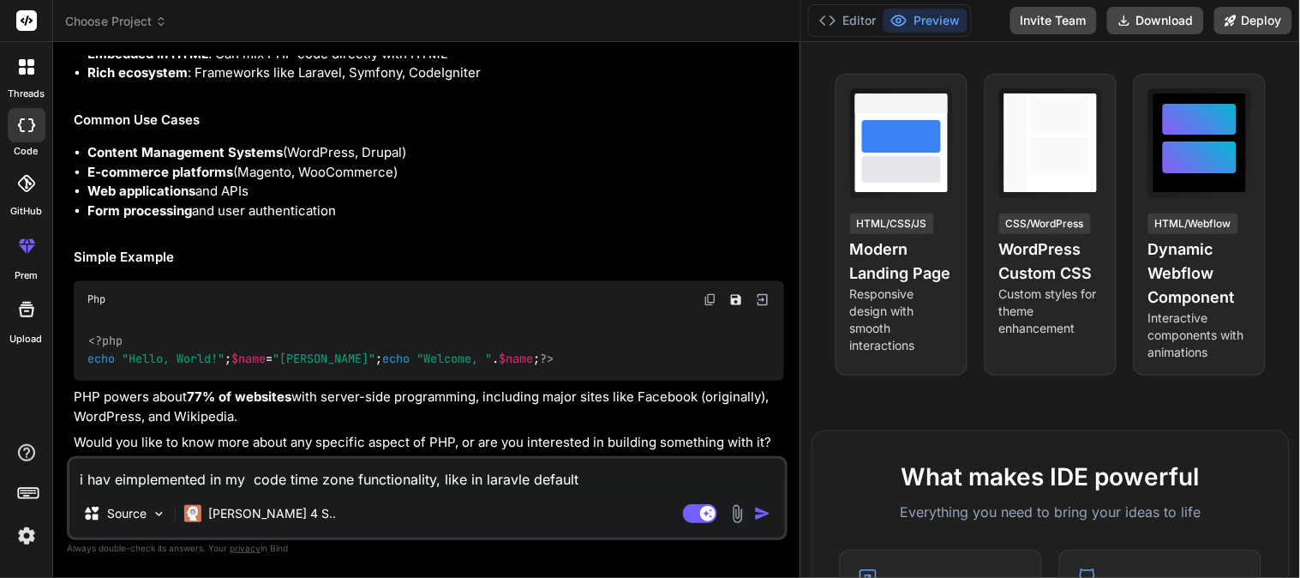
type textarea "x"
type textarea "i hav eimplemented in my code time zone functionality, like in laravle default …"
type textarea "x"
type textarea "i hav eimplemented in my code time zone functionality, like in laravle default …"
type textarea "x"
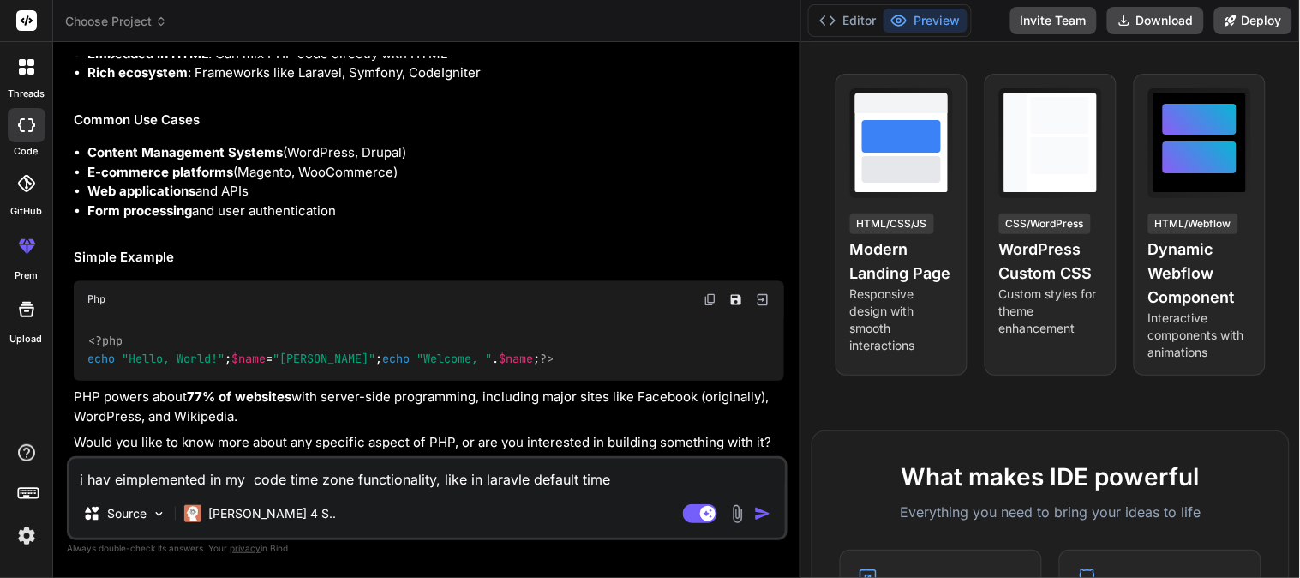
type textarea "i hav eimplemented in my code time zone functionality, like in laravle default …"
type textarea "x"
type textarea "i hav eimplemented in my code time zone functionality, like in laravle default …"
type textarea "x"
type textarea "i hav eimplemented in my code time zone functionality, like in laravle default …"
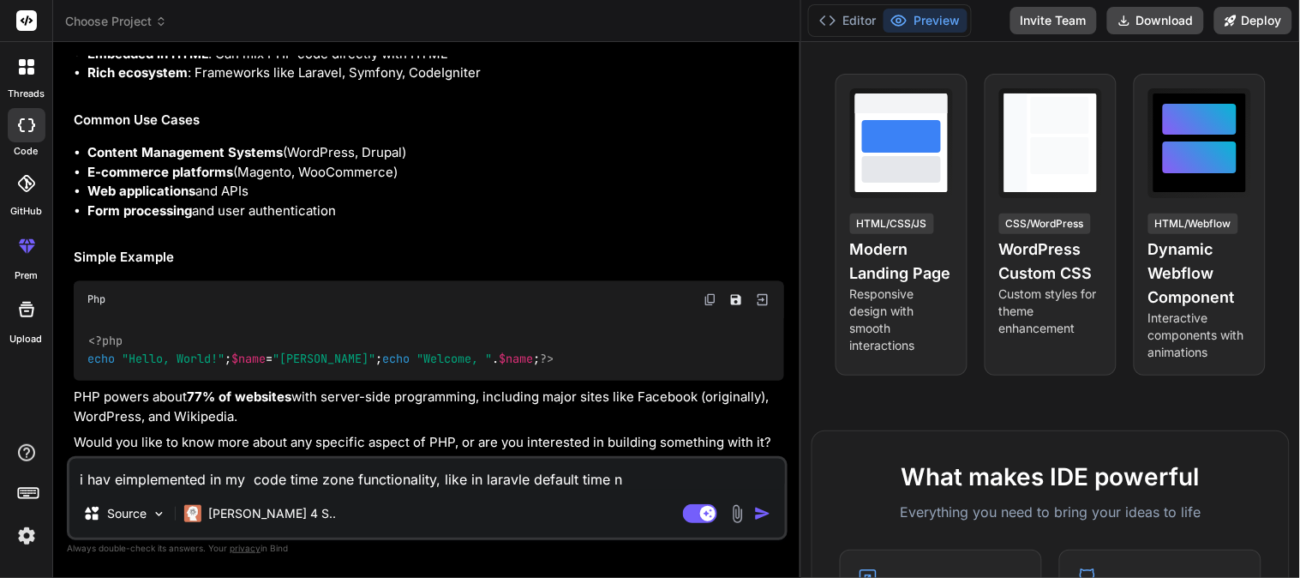
type textarea "x"
type textarea "i hav eimplemented in my code time zone functionality, like in laravle default …"
type textarea "x"
type textarea "i hav eimplemented in my code time zone functionality, like in laravle default …"
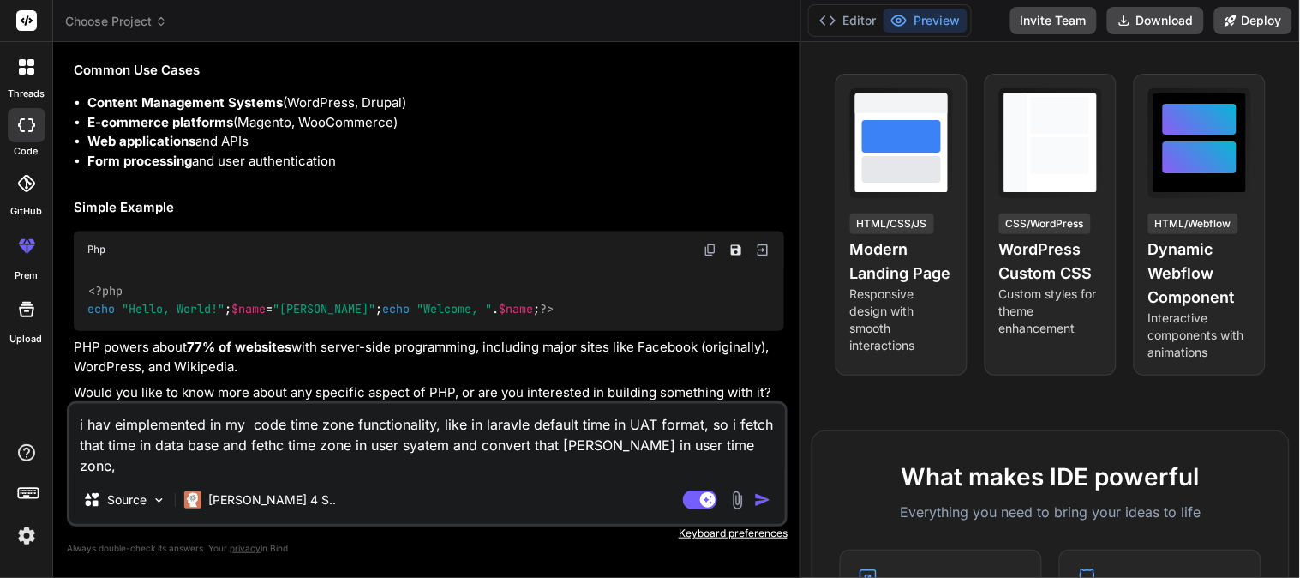
paste textarea "<script> document.addEventListener('DOMContentLoaded', function() { if (!sessio…"
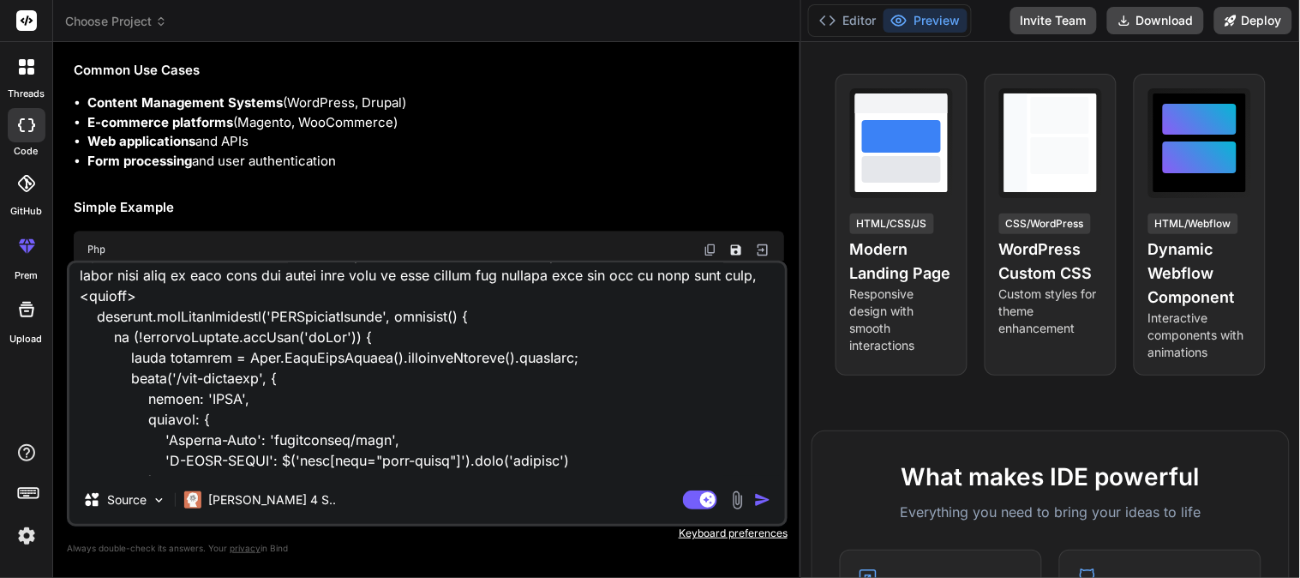
scroll to position [0, 0]
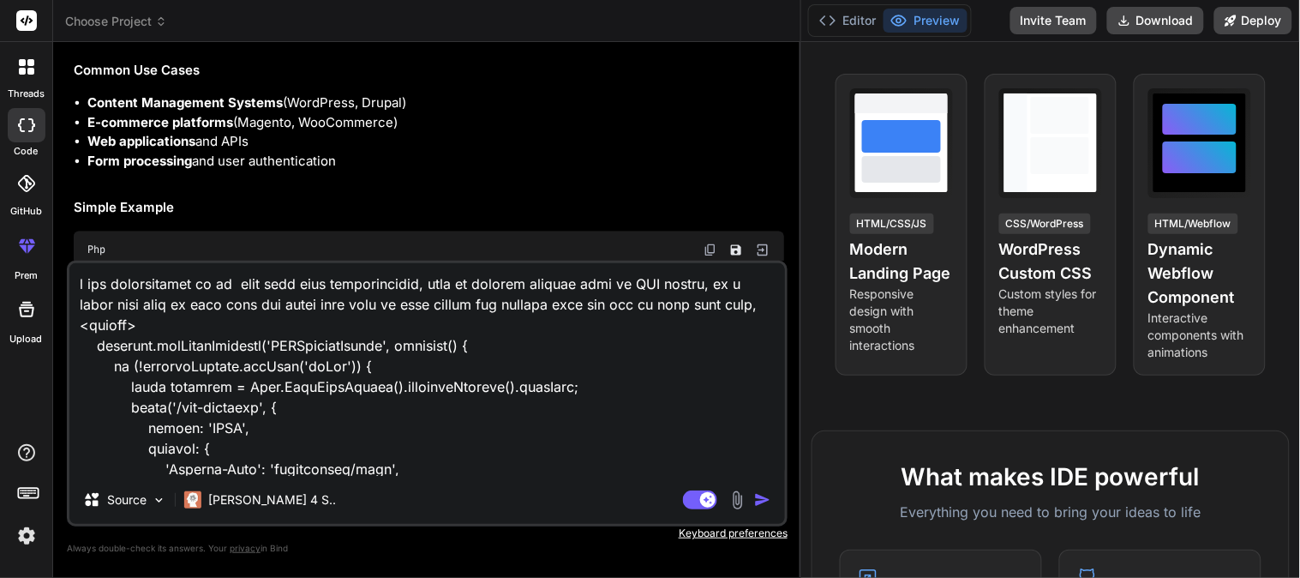
drag, startPoint x: 356, startPoint y: 362, endPoint x: 105, endPoint y: 372, distance: 251.2
click at [105, 372] on textarea at bounding box center [426, 369] width 715 height 213
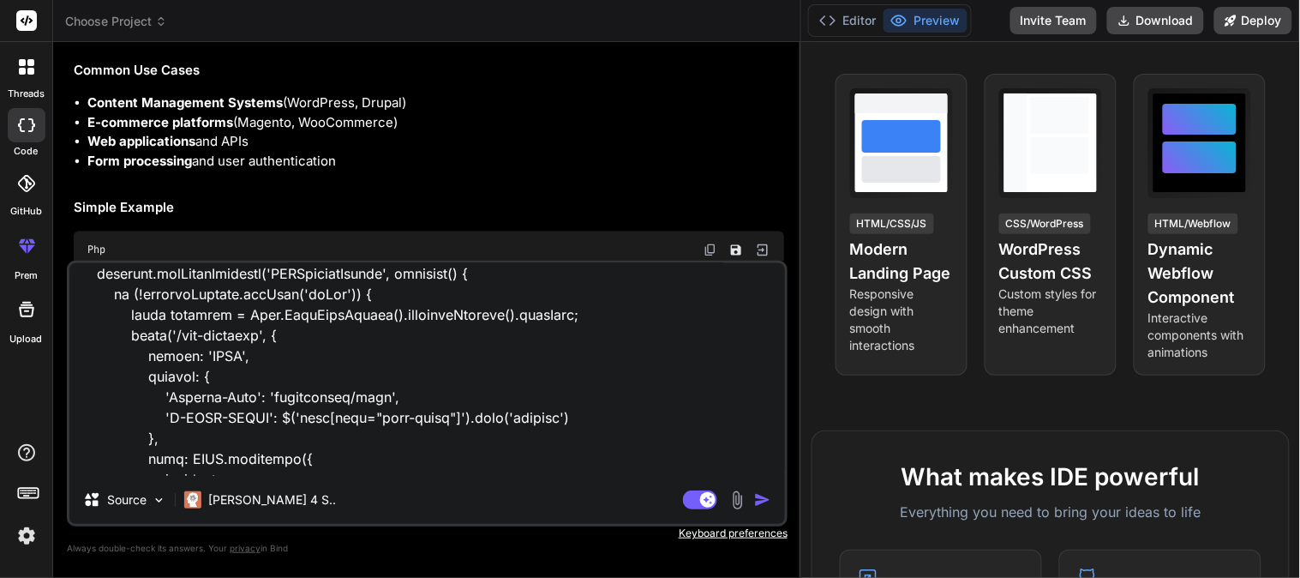
scroll to position [373, 0]
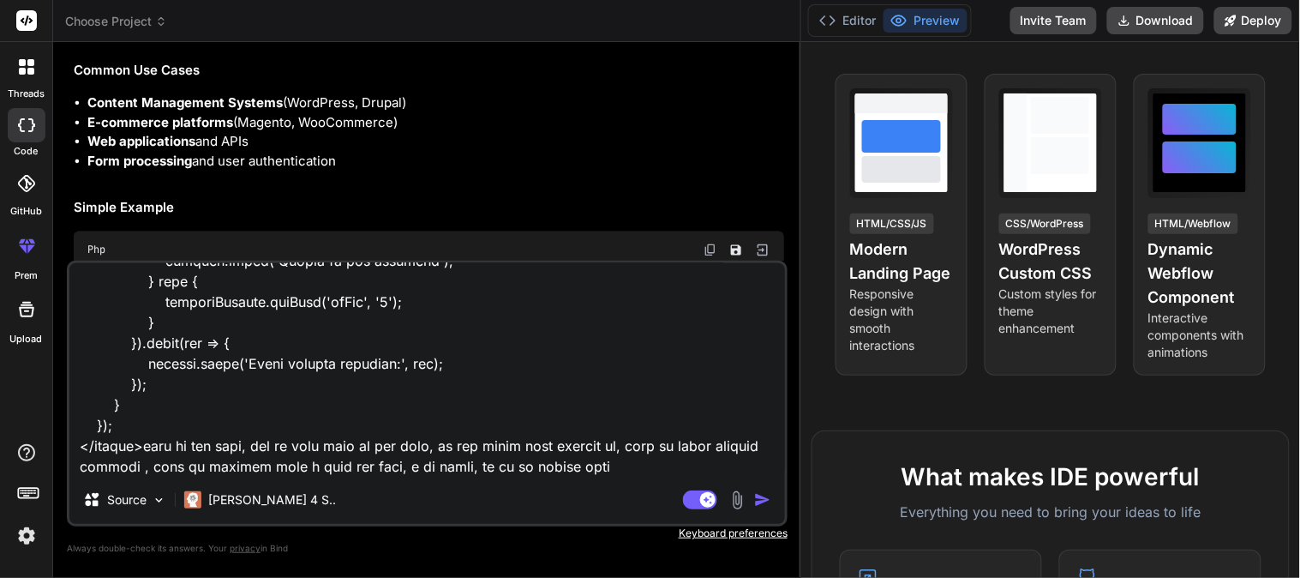
click at [605, 468] on textarea at bounding box center [426, 369] width 715 height 213
paste textarea "if (!sessionStorage.getItem('tzSet')) {"
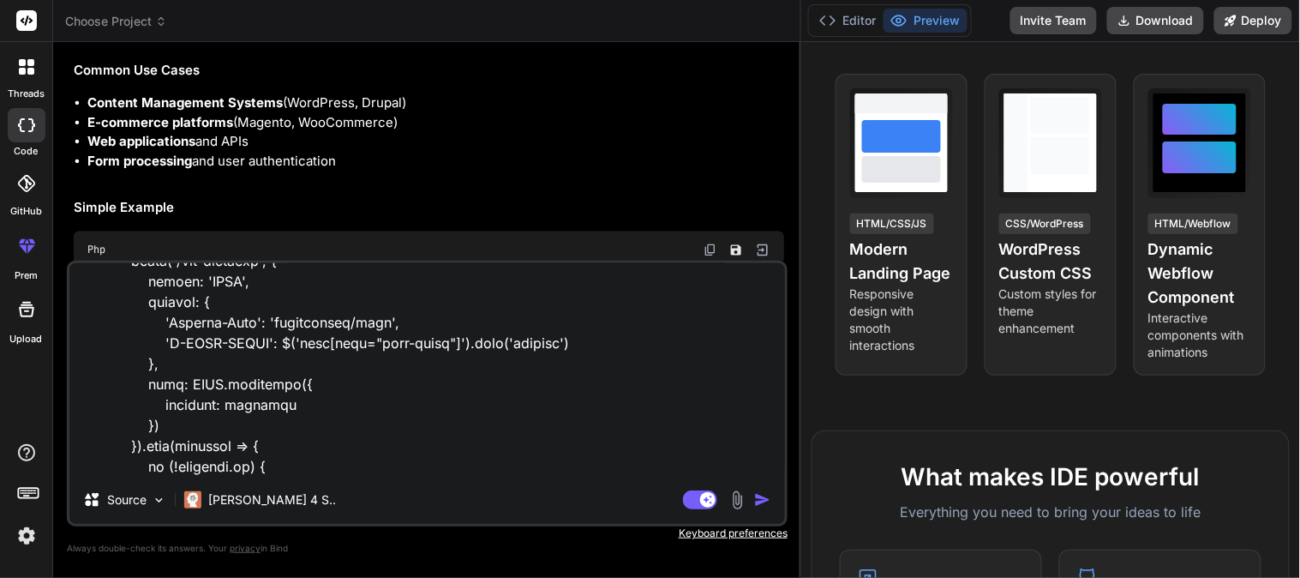
scroll to position [11, 0]
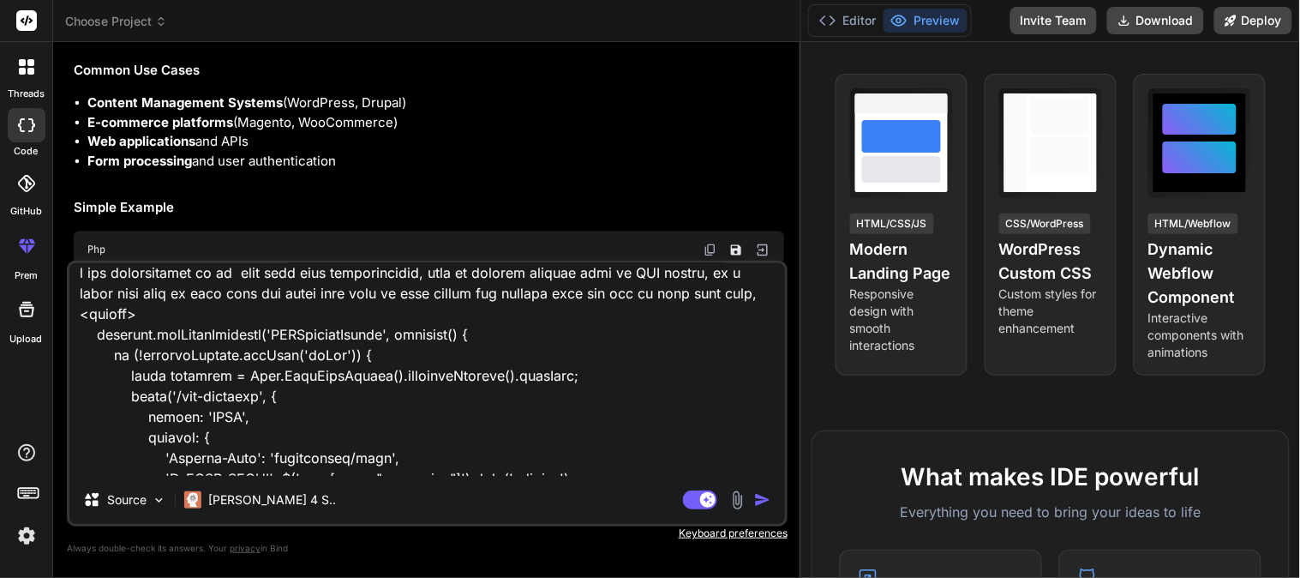
drag, startPoint x: 165, startPoint y: 396, endPoint x: 255, endPoint y: 403, distance: 90.2
click at [255, 403] on textarea at bounding box center [426, 369] width 715 height 213
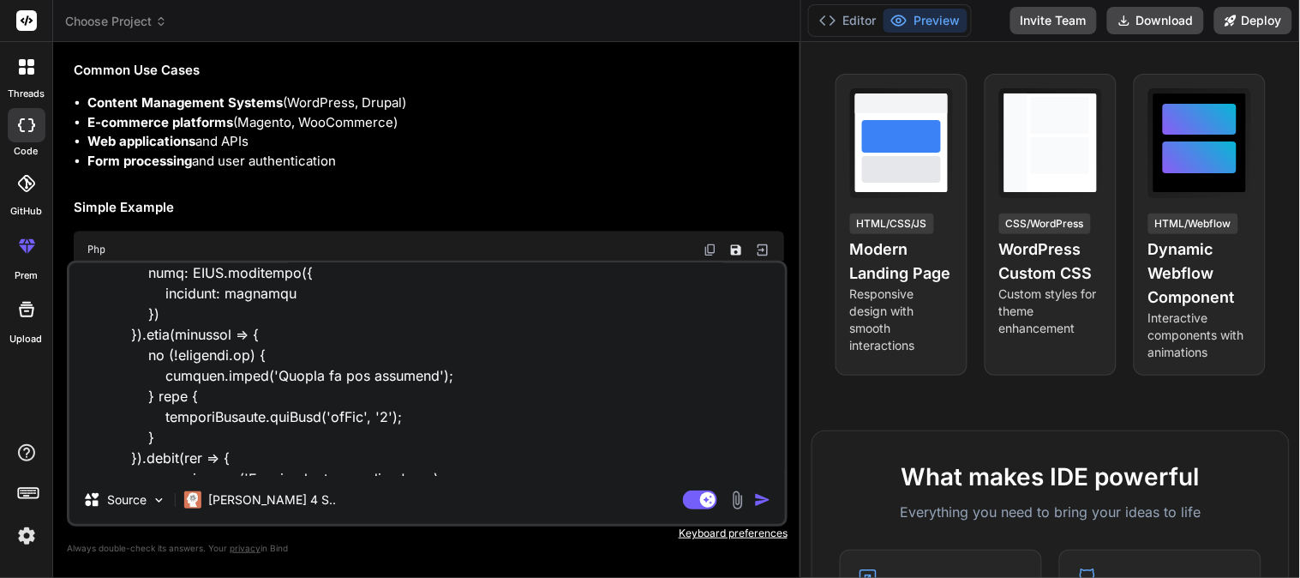
scroll to position [394, 0]
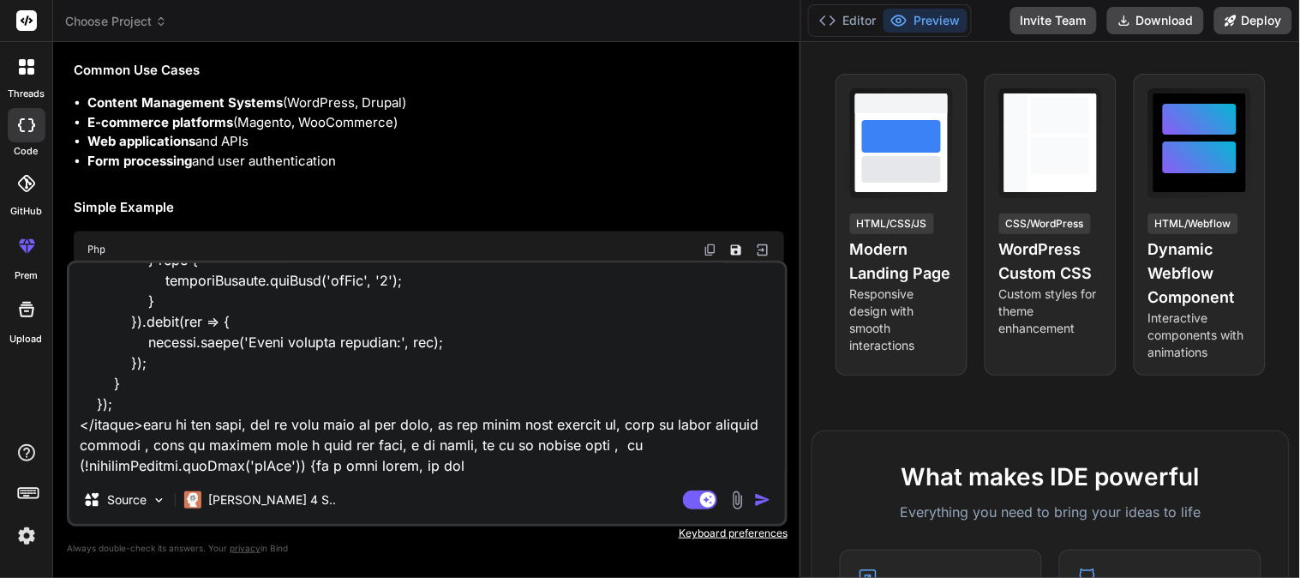
click at [508, 471] on textarea at bounding box center [426, 369] width 715 height 213
paste textarea "/set-timezone"
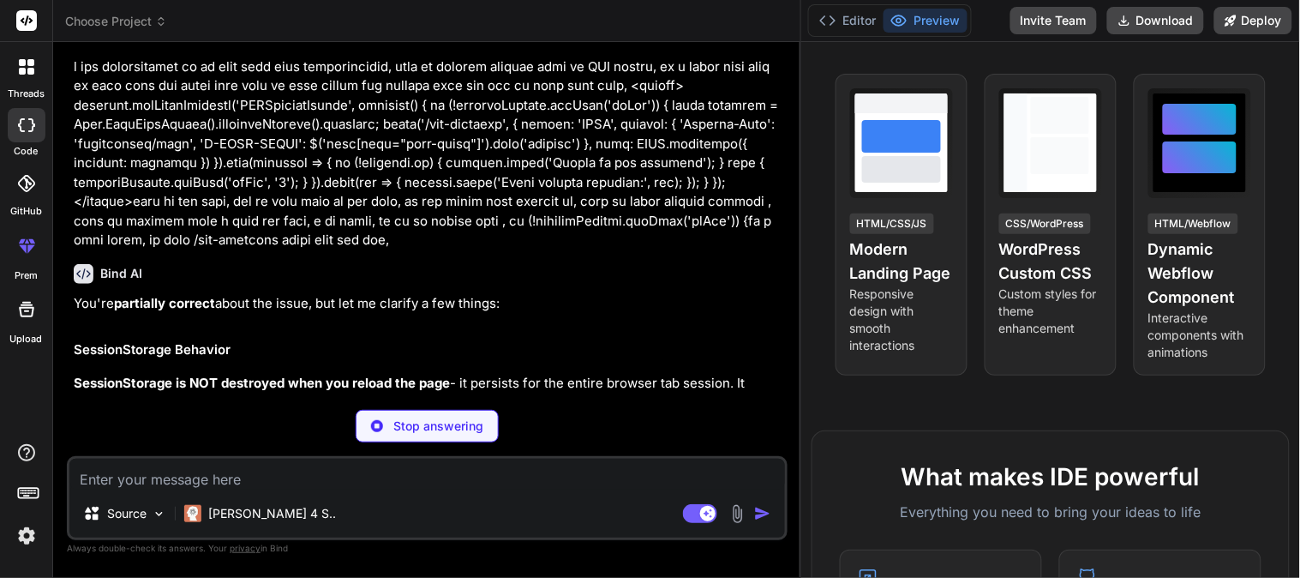
scroll to position [1169, 0]
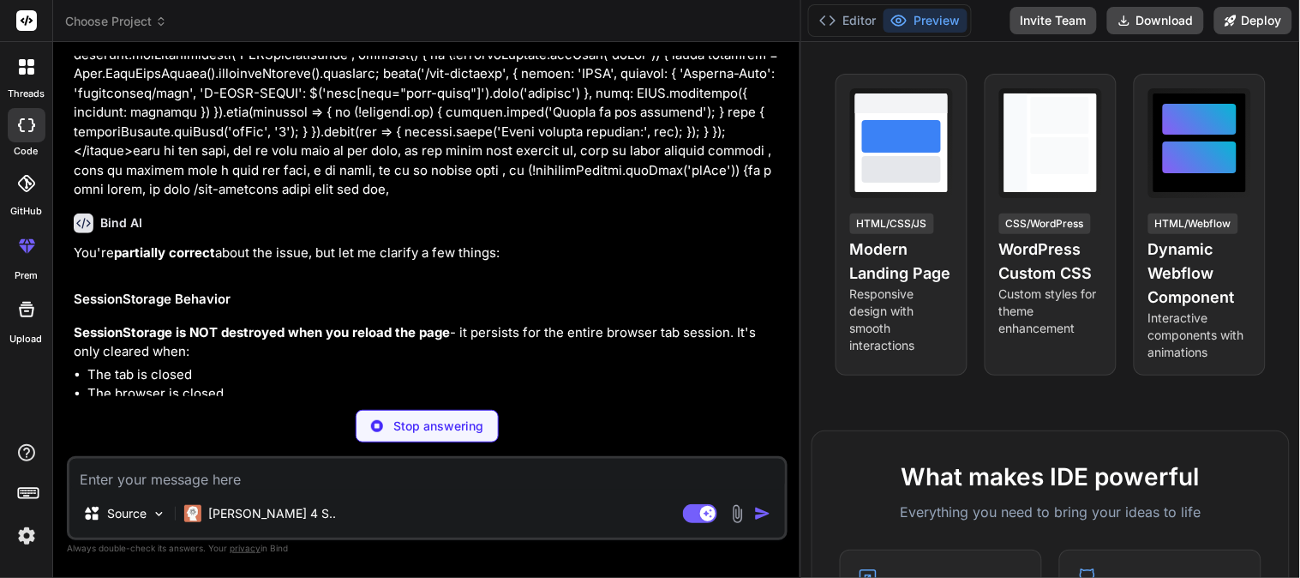
click at [83, 263] on p "You're partially correct about the issue, but let me clarify a few things:" at bounding box center [429, 253] width 710 height 20
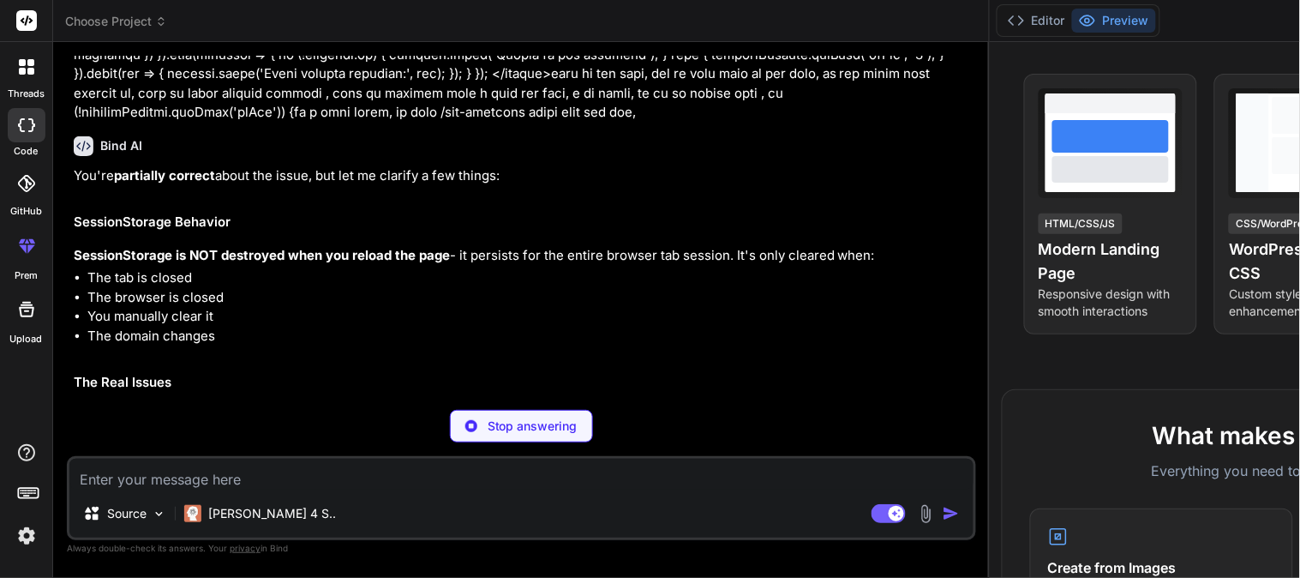
drag, startPoint x: 69, startPoint y: 304, endPoint x: 507, endPoint y: 305, distance: 437.9
click at [507, 305] on div "You hello Bind AI Hello! I'm Bind AI, your expert software development assistan…" at bounding box center [523, 226] width 906 height 340
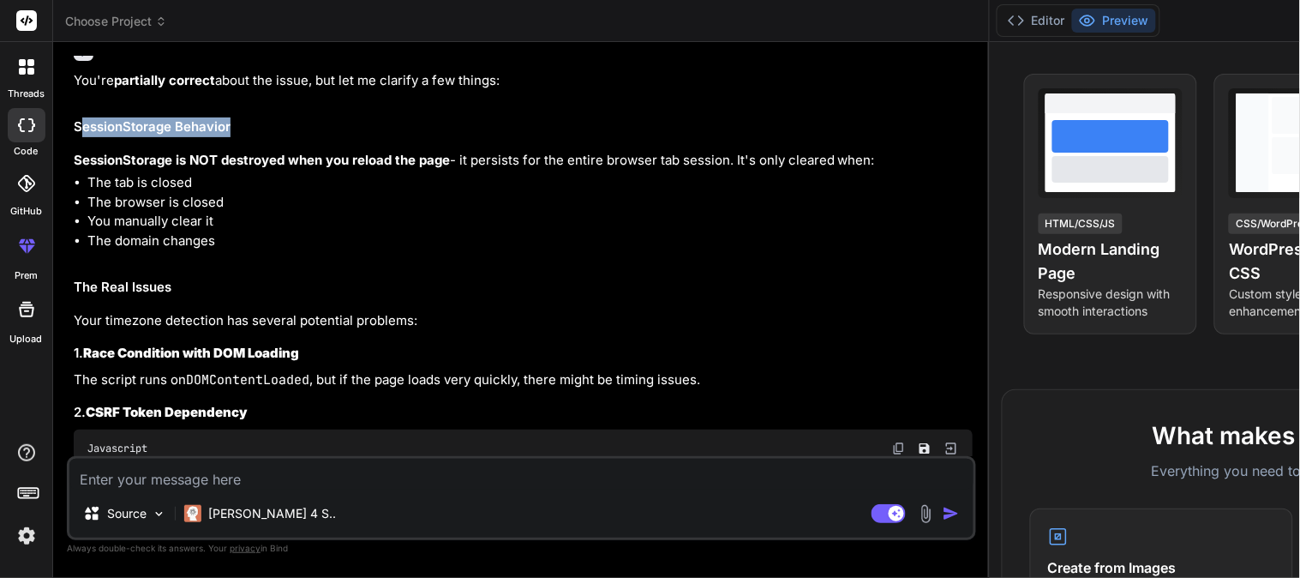
drag, startPoint x: 78, startPoint y: 254, endPoint x: 259, endPoint y: 250, distance: 180.8
click at [259, 137] on h2 "SessionStorage Behavior" at bounding box center [523, 127] width 899 height 20
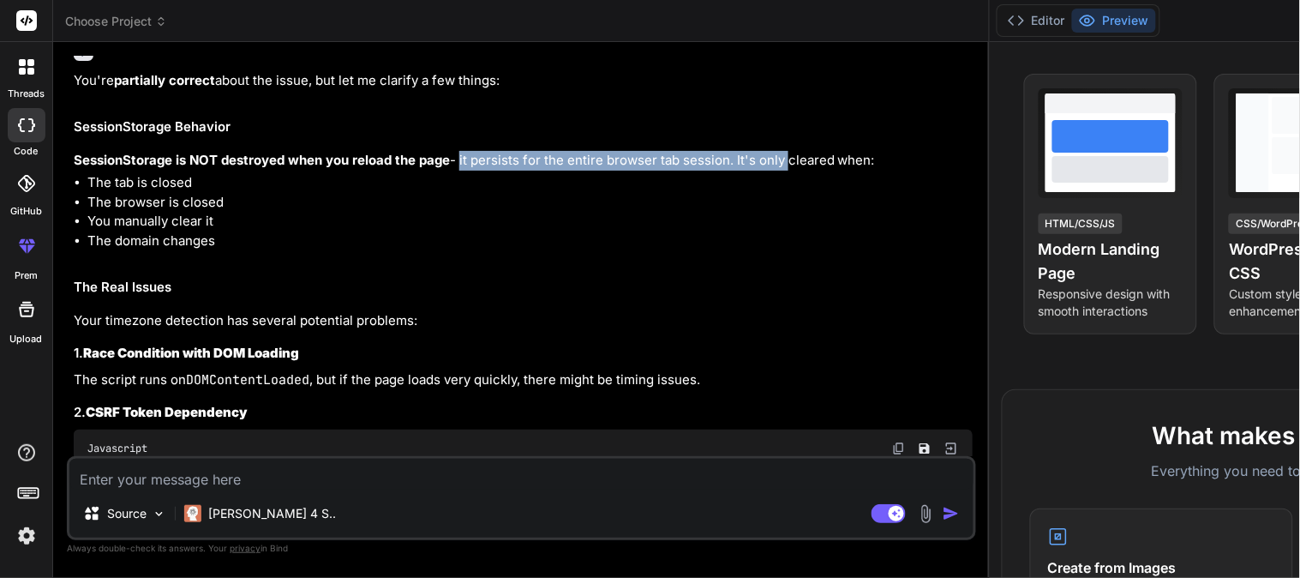
drag, startPoint x: 458, startPoint y: 290, endPoint x: 783, endPoint y: 292, distance: 324.8
click at [783, 171] on p "SessionStorage is NOT destroyed when you reload the page - it persists for the …" at bounding box center [523, 161] width 899 height 20
click at [175, 171] on p "SessionStorage is NOT destroyed when you reload the page - it persists for the …" at bounding box center [523, 161] width 899 height 20
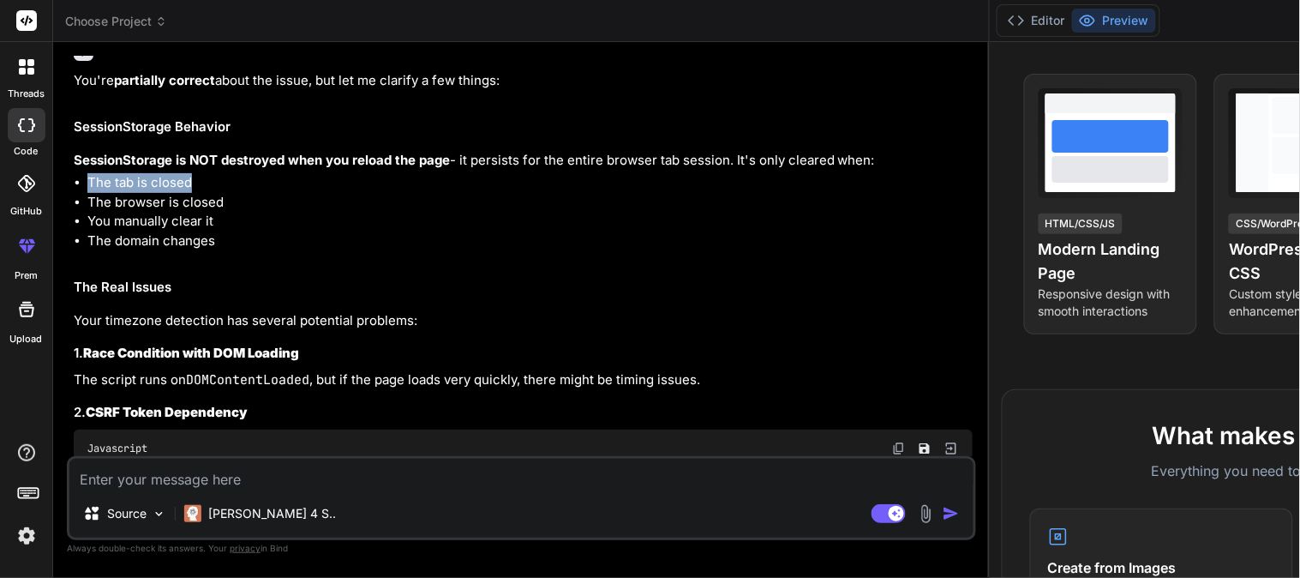
drag, startPoint x: 88, startPoint y: 332, endPoint x: 232, endPoint y: 332, distance: 144.0
click at [232, 193] on li "The tab is closed" at bounding box center [529, 183] width 885 height 20
drag, startPoint x: 94, startPoint y: 353, endPoint x: 236, endPoint y: 349, distance: 142.3
click at [236, 213] on li "The browser is closed" at bounding box center [529, 203] width 885 height 20
drag, startPoint x: 90, startPoint y: 370, endPoint x: 236, endPoint y: 374, distance: 146.6
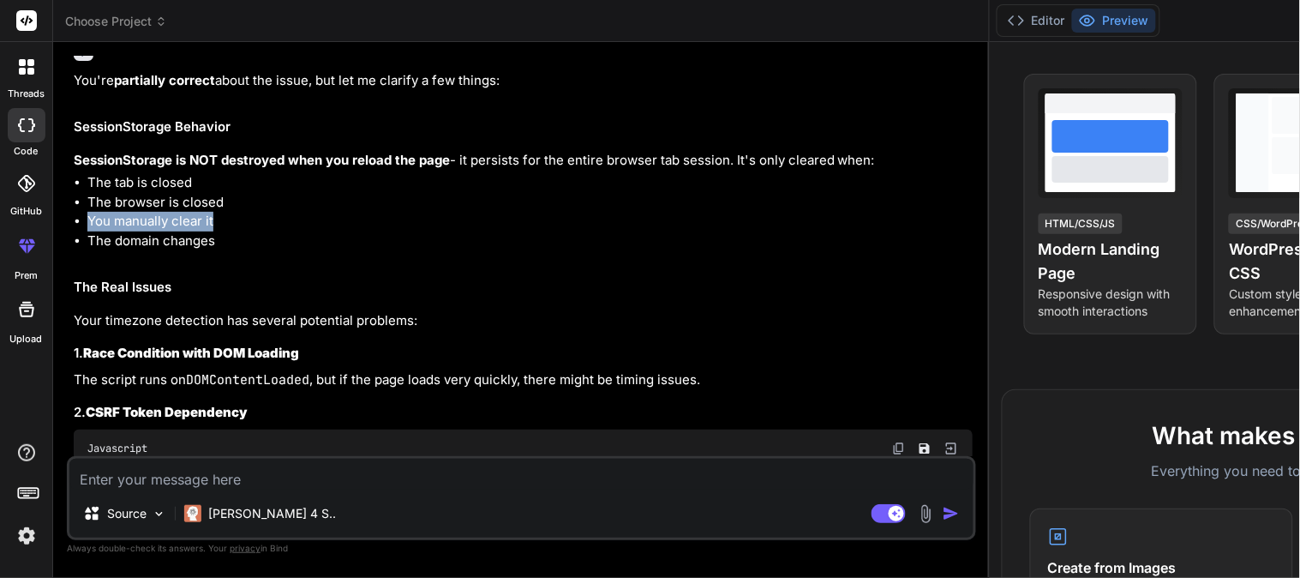
click at [236, 231] on li "You manually clear it" at bounding box center [529, 222] width 885 height 20
drag, startPoint x: 98, startPoint y: 384, endPoint x: 255, endPoint y: 386, distance: 157.7
click at [255, 251] on li "The domain changes" at bounding box center [529, 241] width 885 height 20
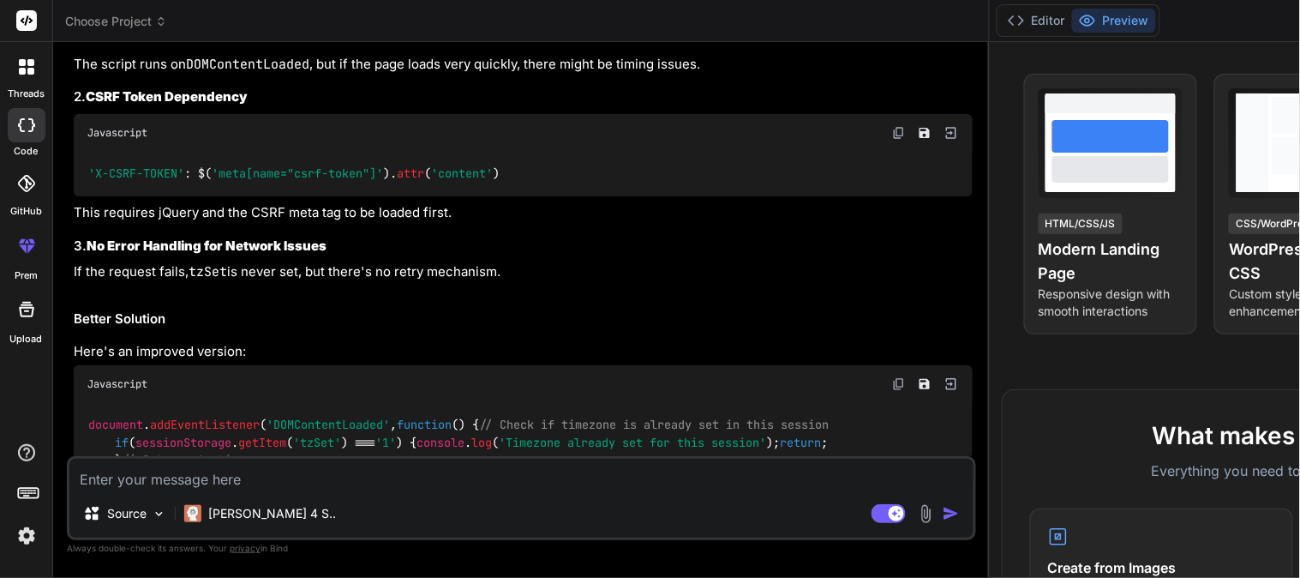
scroll to position [1549, 0]
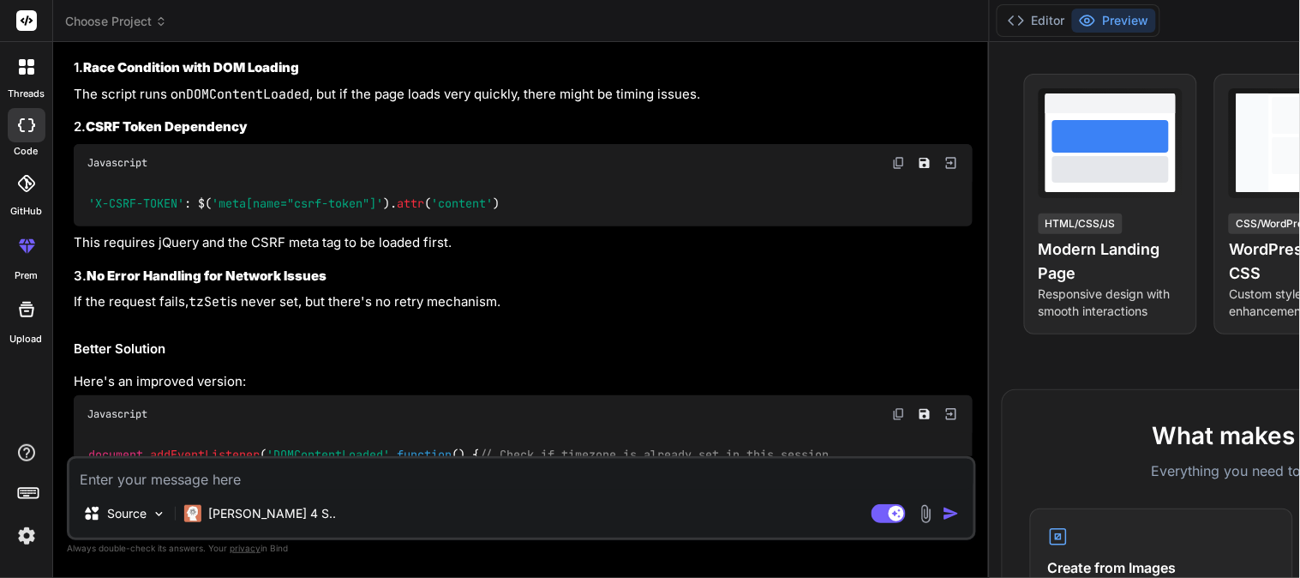
drag, startPoint x: 73, startPoint y: 153, endPoint x: 187, endPoint y: 148, distance: 114.0
click at [187, 12] on h2 "The Real Issues" at bounding box center [523, 2] width 899 height 20
drag, startPoint x: 72, startPoint y: 184, endPoint x: 427, endPoint y: 174, distance: 354.9
click at [427, 174] on div "You hello Bind AI Hello! I'm Bind AI, your expert software development assistan…" at bounding box center [523, 256] width 906 height 400
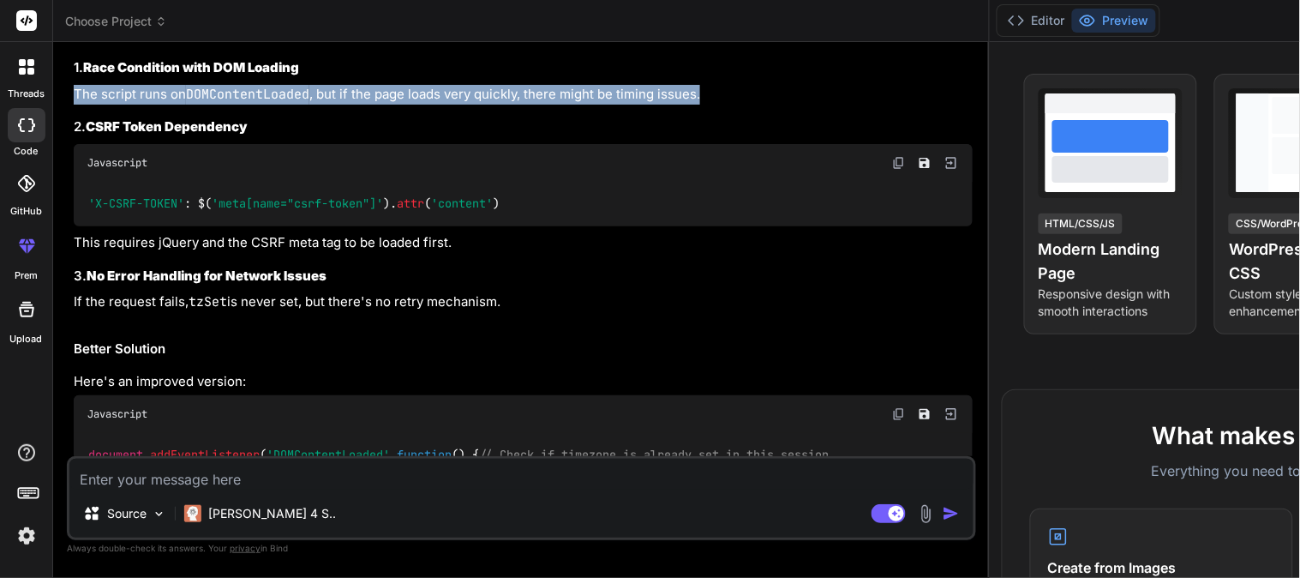
drag, startPoint x: 69, startPoint y: 242, endPoint x: 700, endPoint y: 248, distance: 631.5
click at [700, 248] on div "You hello Bind AI Hello! I'm Bind AI, your expert software development assistan…" at bounding box center [521, 316] width 909 height 521
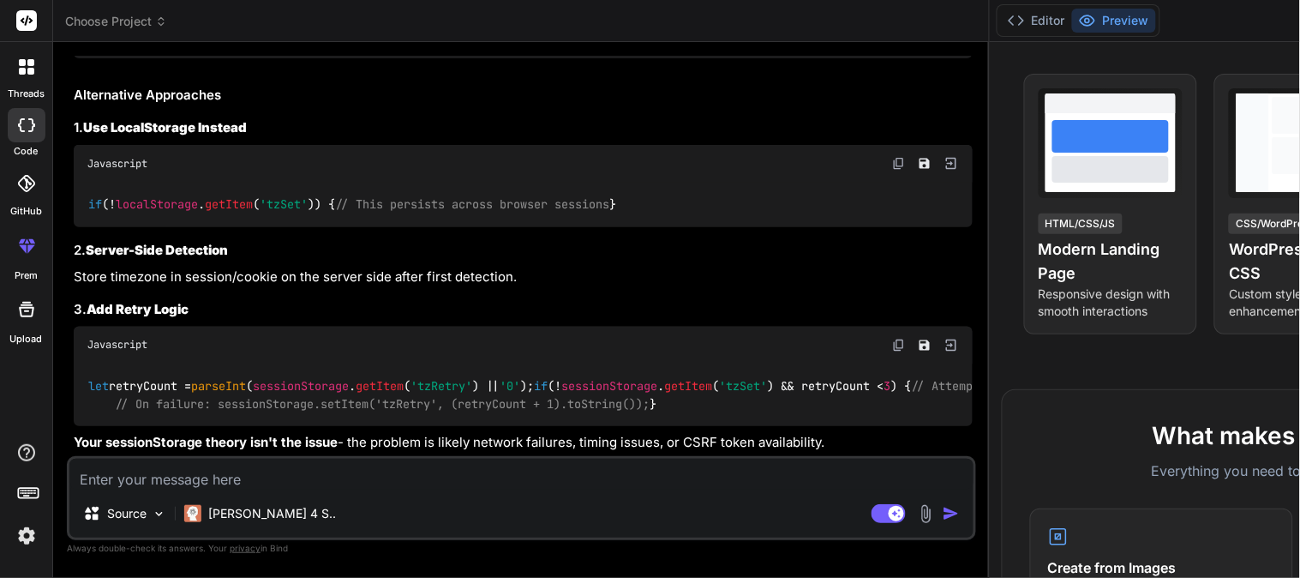
scroll to position [3006, 0]
click at [334, 489] on textarea at bounding box center [521, 473] width 904 height 31
paste textarea "<script> document.addEventListener('DOMContentLoaded', function() { const timez…"
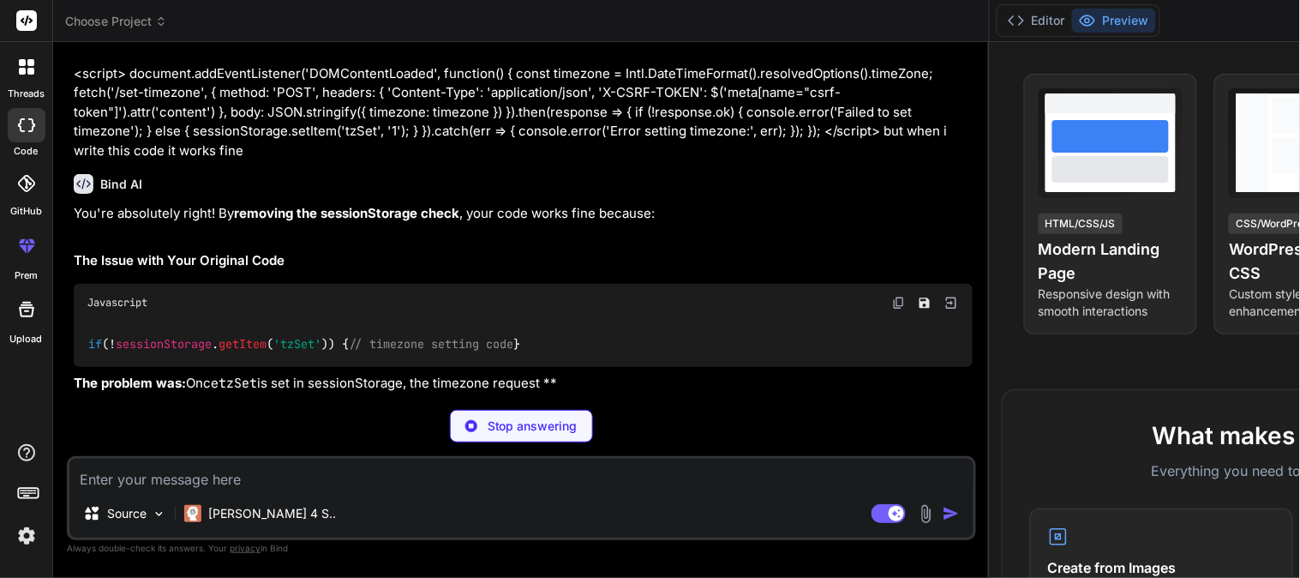
scroll to position [3471, 0]
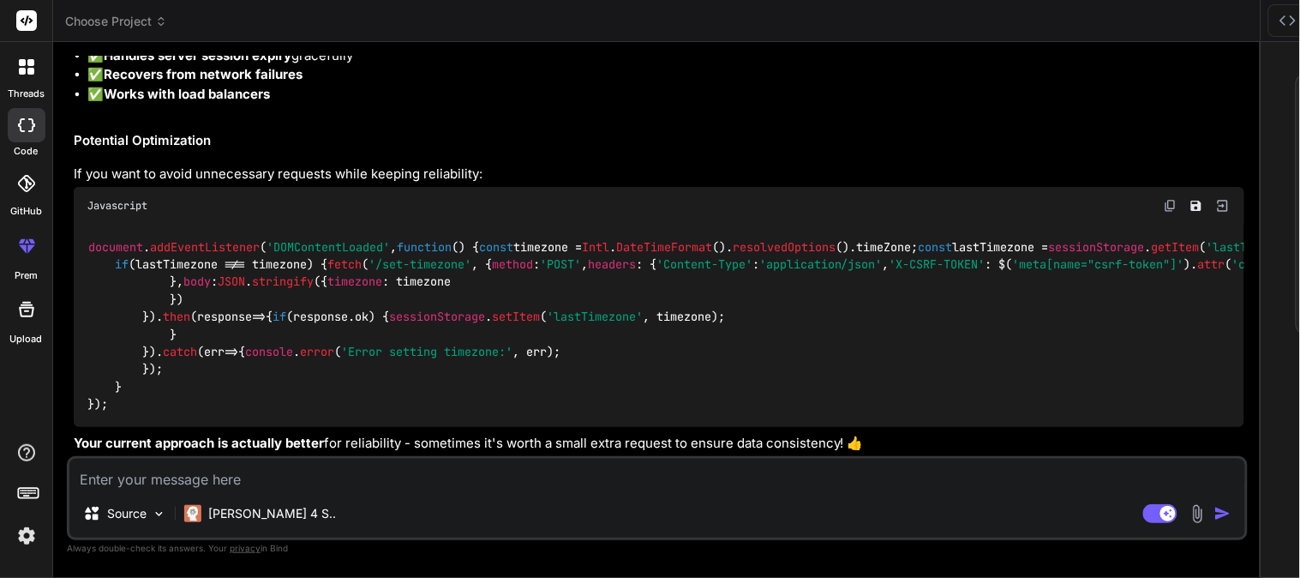
drag, startPoint x: 74, startPoint y: 195, endPoint x: 328, endPoint y: 206, distance: 254.7
drag, startPoint x: 71, startPoint y: 199, endPoint x: 375, endPoint y: 207, distance: 304.3
click at [375, 207] on div "You hello Bind AI Hello! I'm Bind AI, your expert software development assistan…" at bounding box center [658, 256] width 1177 height 400
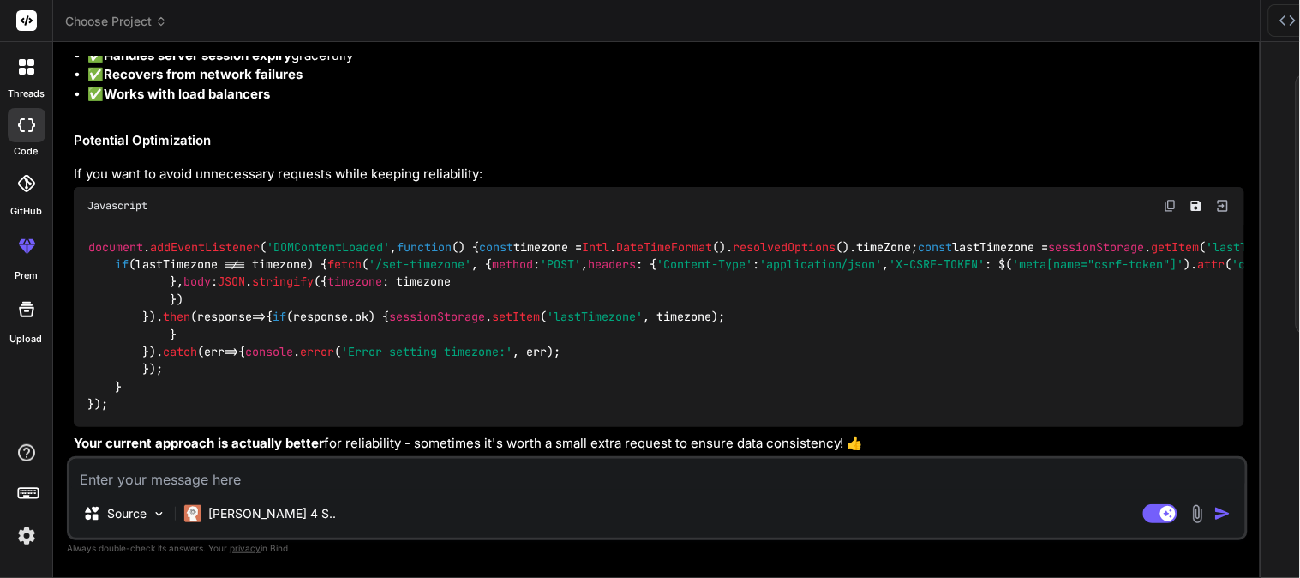
drag, startPoint x: 662, startPoint y: 198, endPoint x: 78, endPoint y: 200, distance: 584.4
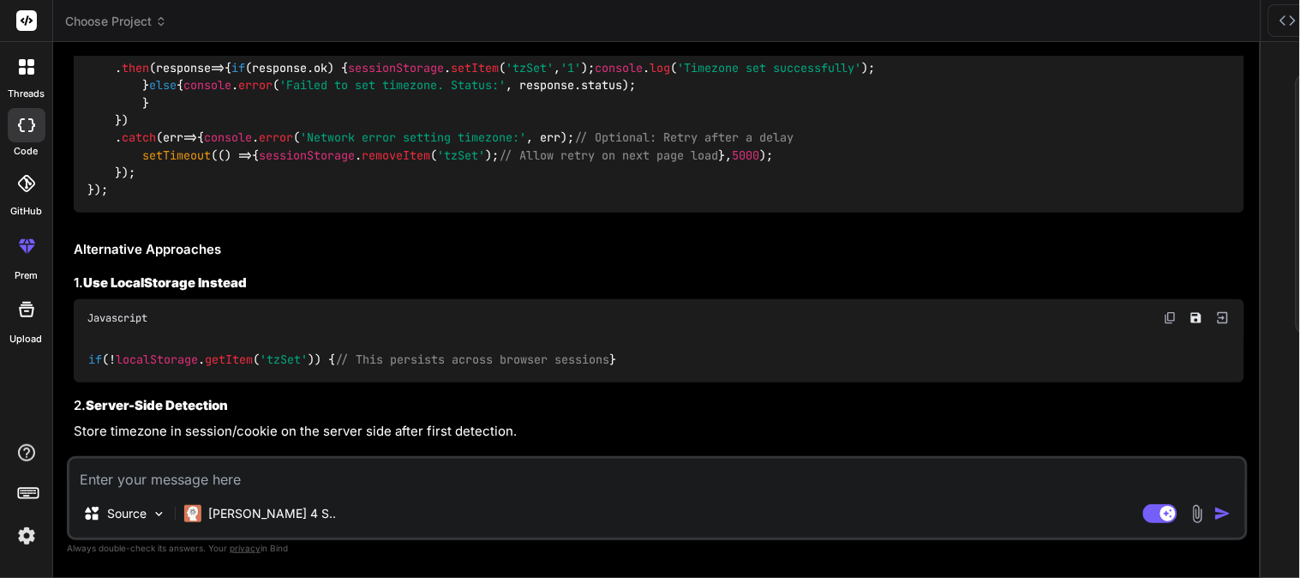
scroll to position [2023, 0]
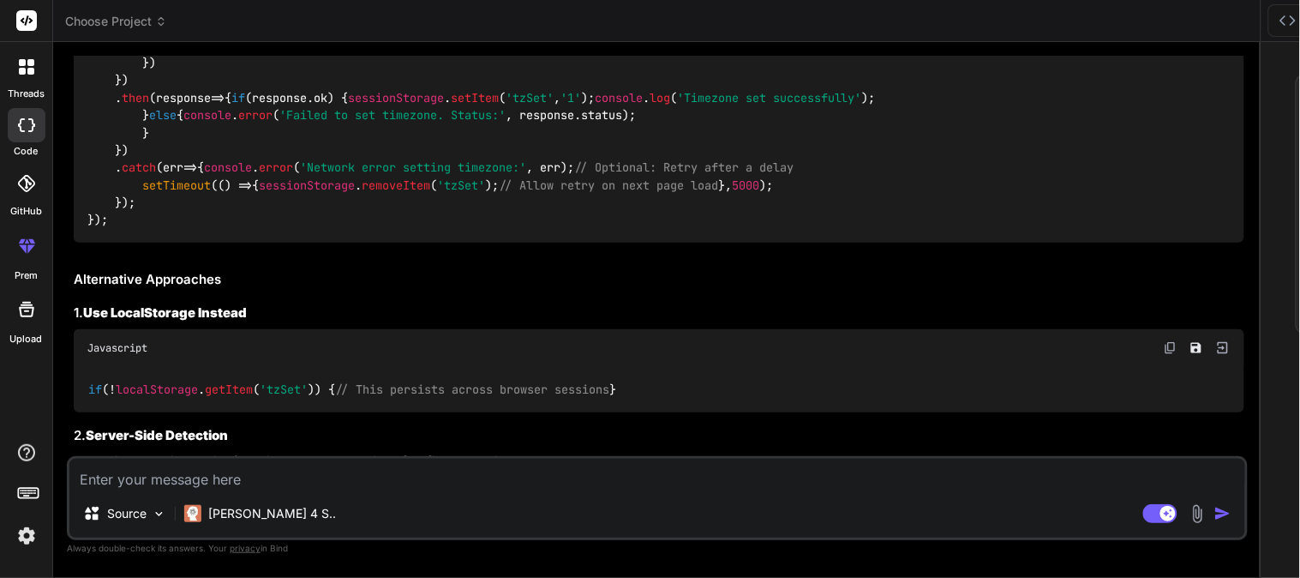
drag, startPoint x: 105, startPoint y: 338, endPoint x: 765, endPoint y: 335, distance: 660.6
click at [765, 242] on div "document . addEventListener ( 'DOMContentLoaded' , function ( ) { // Check if t…" at bounding box center [659, 72] width 1170 height 342
copy code "const csrfToken = document . querySelector ( 'meta[name="csrf-token"]' )?. getA…"
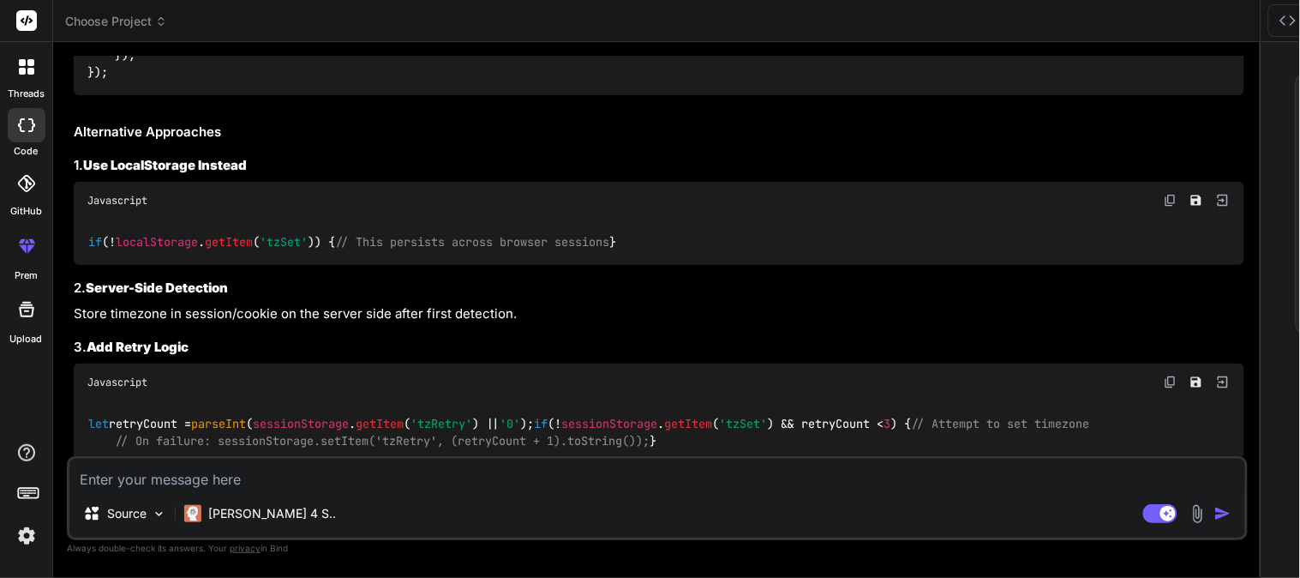
scroll to position [2213, 0]
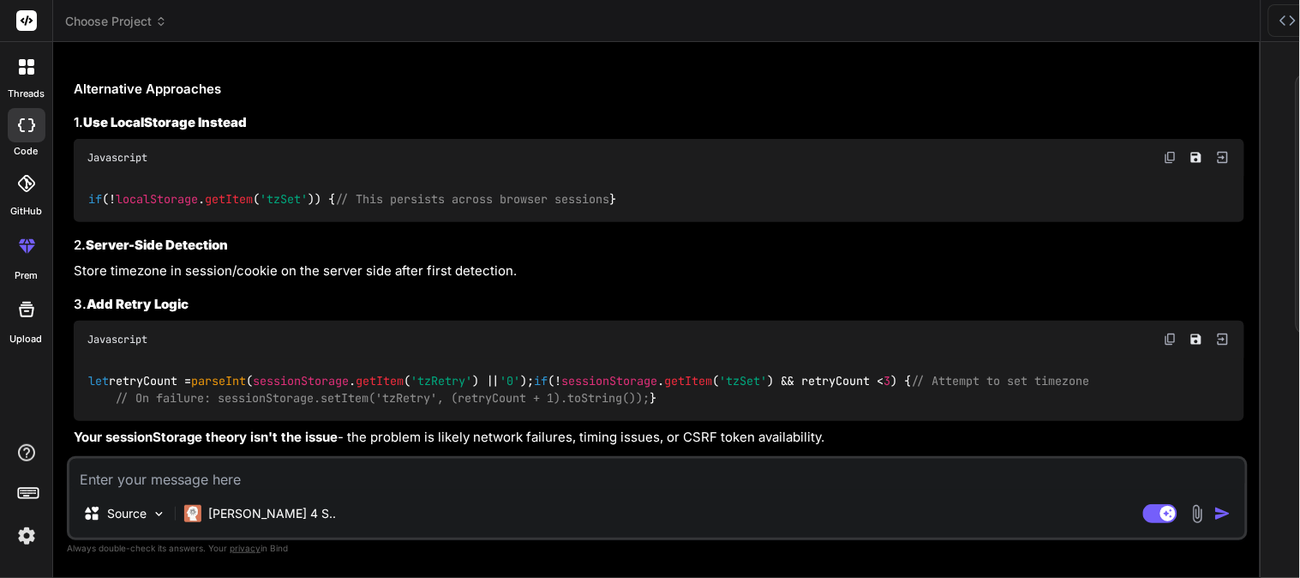
copy code "csrfToken"
click at [271, 467] on textarea at bounding box center [657, 473] width 1176 height 31
paste textarea "<script> document.addEventListener('DOMContentLoaded', function() { const timez…"
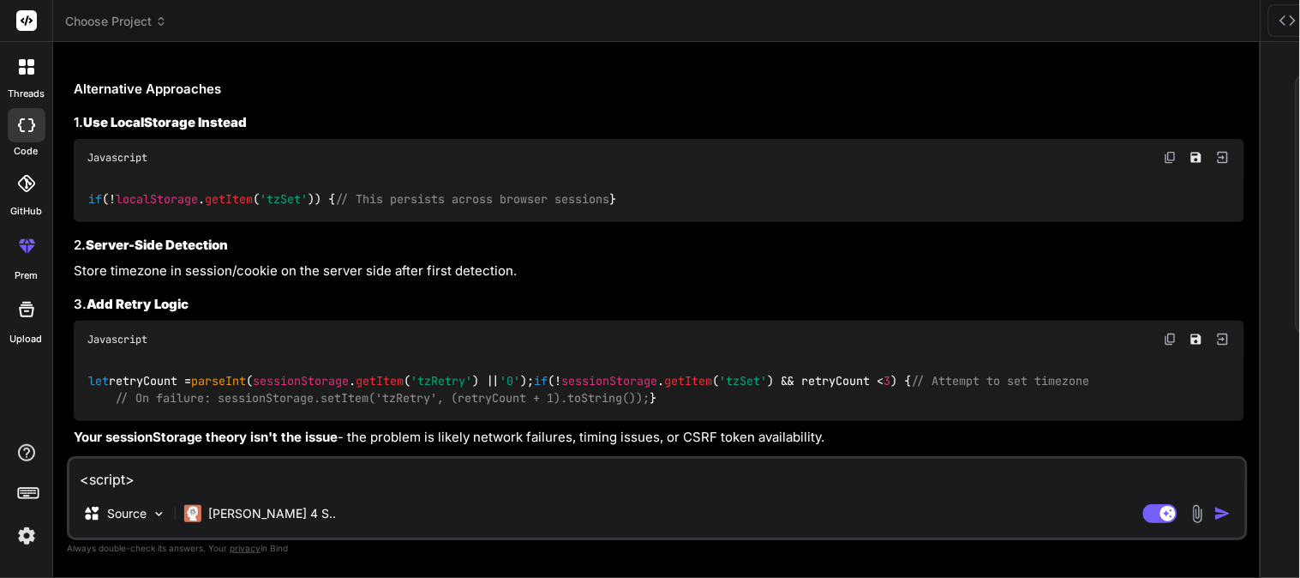
scroll to position [268, 0]
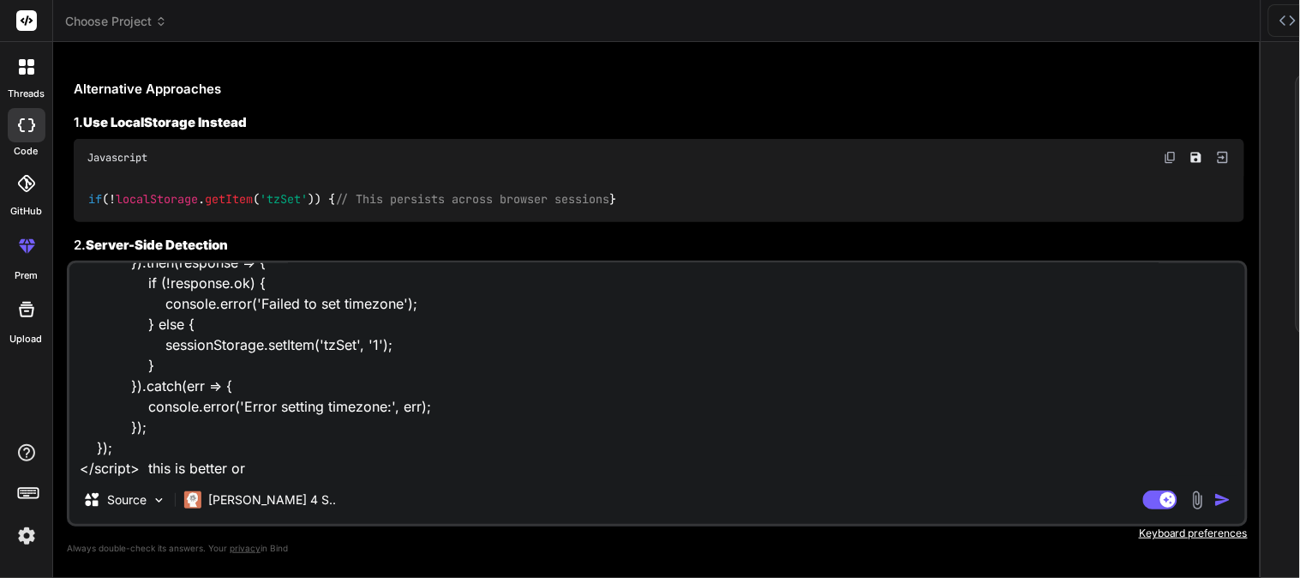
paste textarea "<script> document.addEventListener('DOMContentLoaded', function() { const csrfT…"
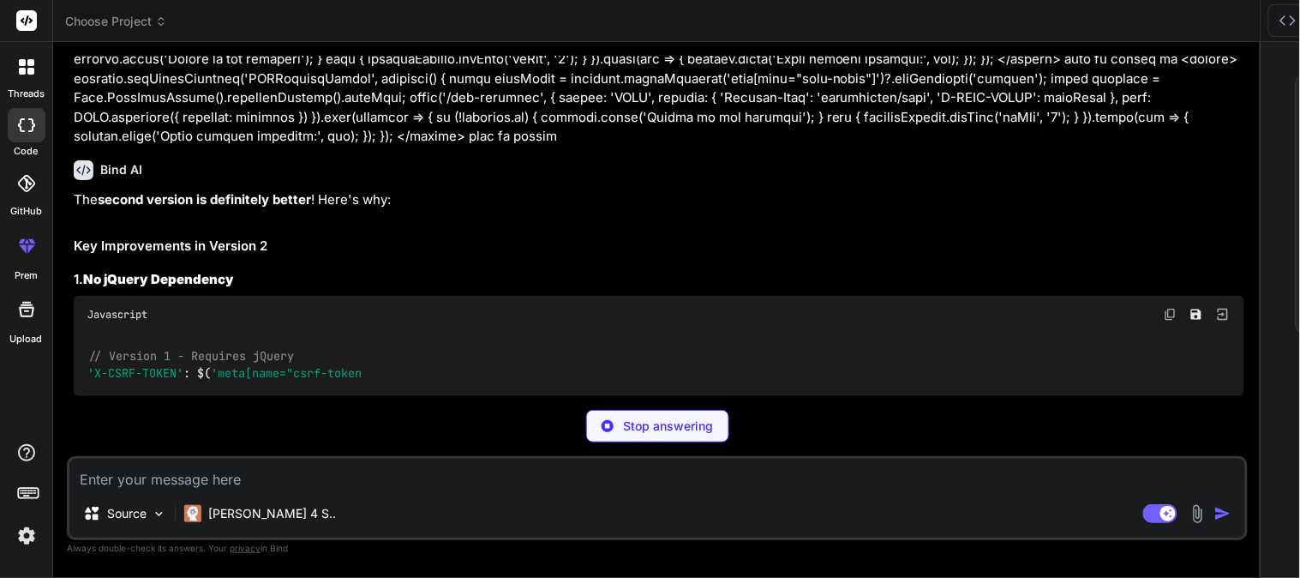
scroll to position [5078, 0]
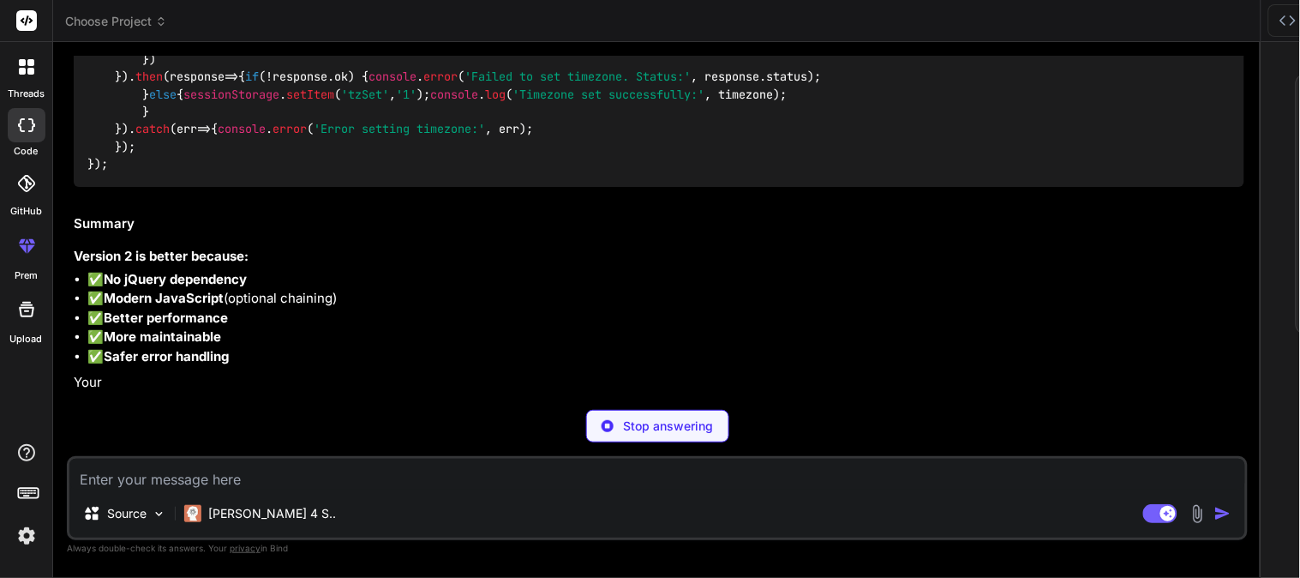
drag, startPoint x: 69, startPoint y: 198, endPoint x: 314, endPoint y: 198, distance: 245.1
click at [314, 198] on div "You hello Bind AI Hello! I'm Bind AI, your expert software development assistan…" at bounding box center [657, 316] width 1181 height 521
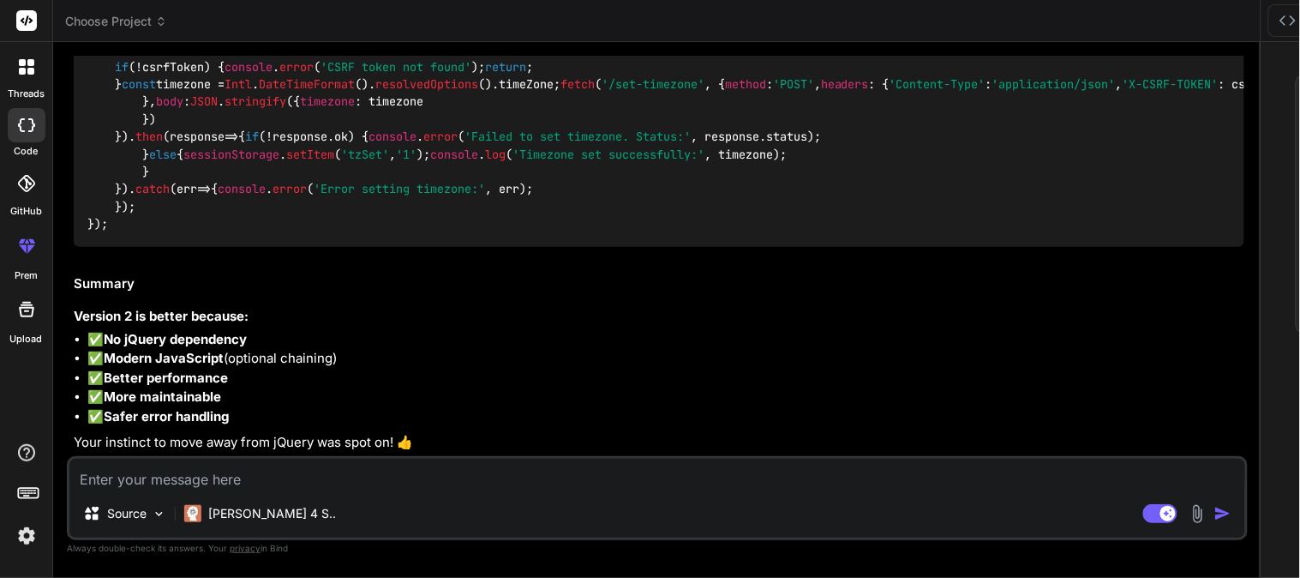
drag, startPoint x: 74, startPoint y: 201, endPoint x: 416, endPoint y: 204, distance: 341.9
drag, startPoint x: 77, startPoint y: 201, endPoint x: 413, endPoint y: 203, distance: 335.9
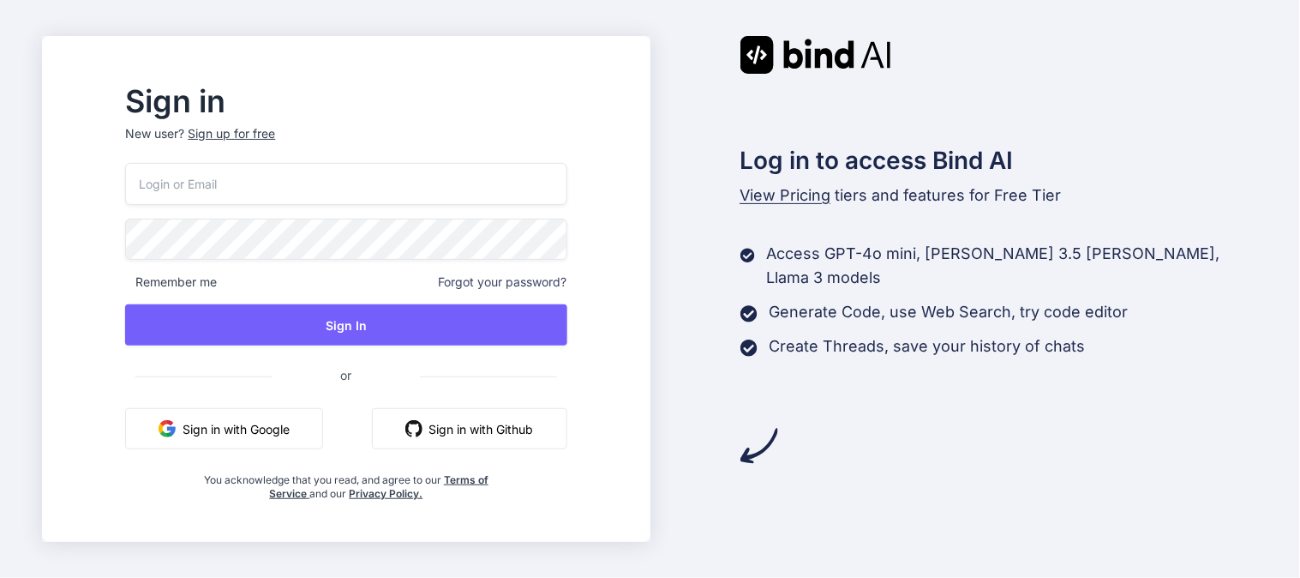
click at [229, 198] on input "email" at bounding box center [345, 184] width 441 height 42
type input "[EMAIL_ADDRESS][DOMAIN_NAME]"
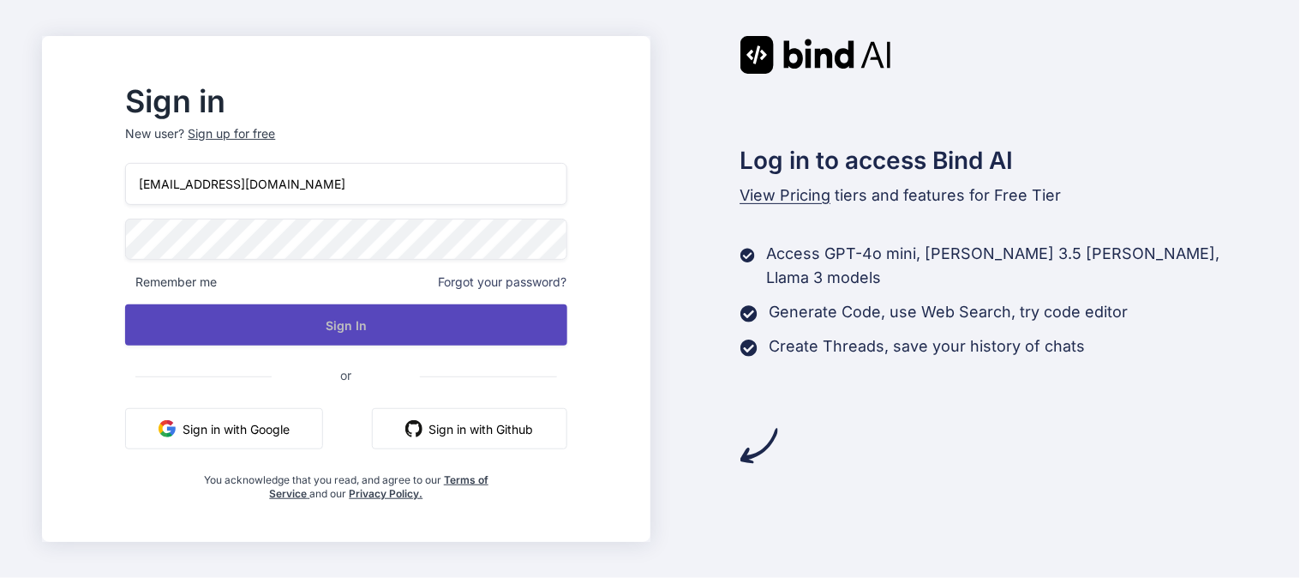
click at [421, 337] on button "Sign In" at bounding box center [345, 324] width 441 height 41
